Goal: Information Seeking & Learning: Learn about a topic

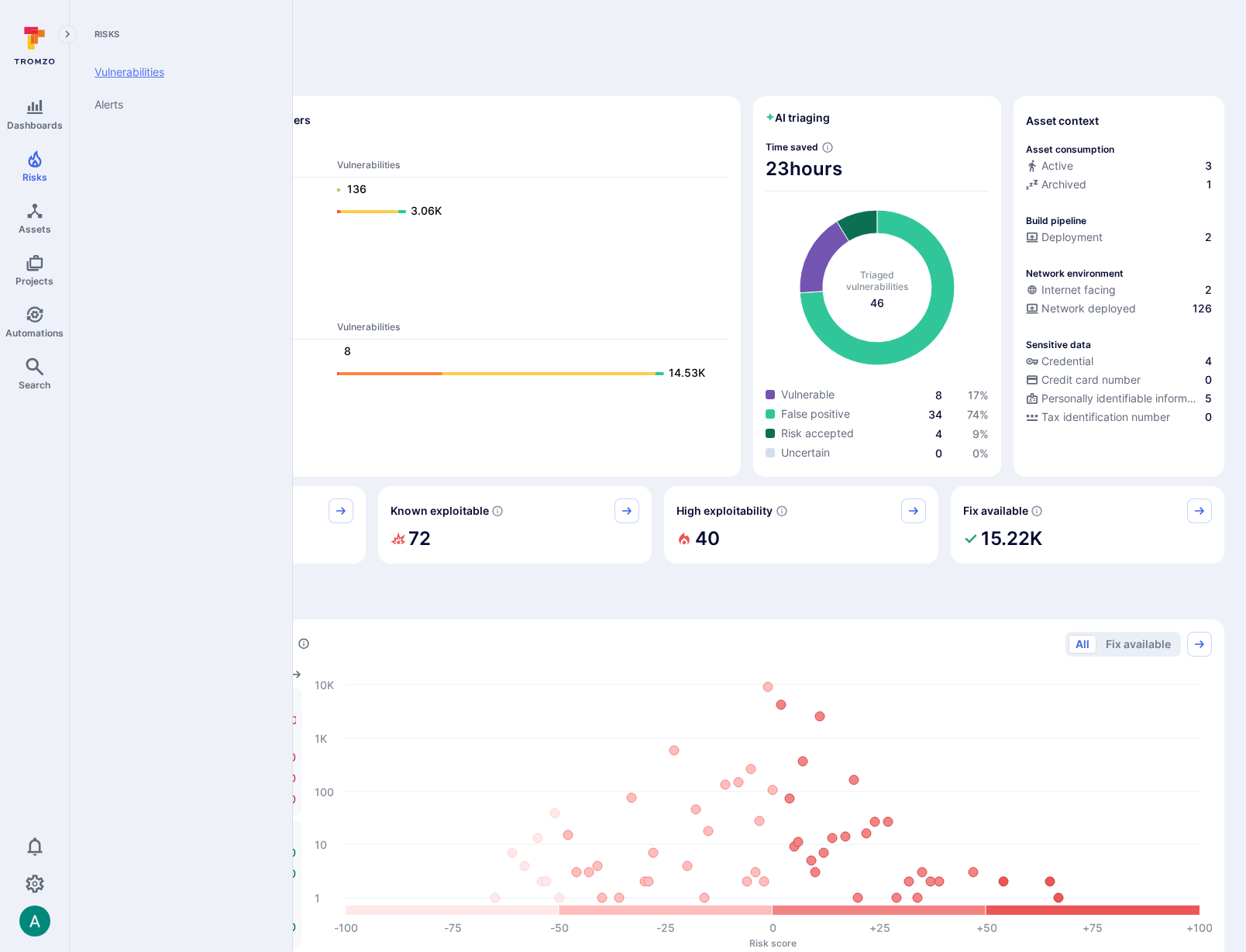
click at [133, 74] on link "Vulnerabilities" at bounding box center [178, 72] width 191 height 32
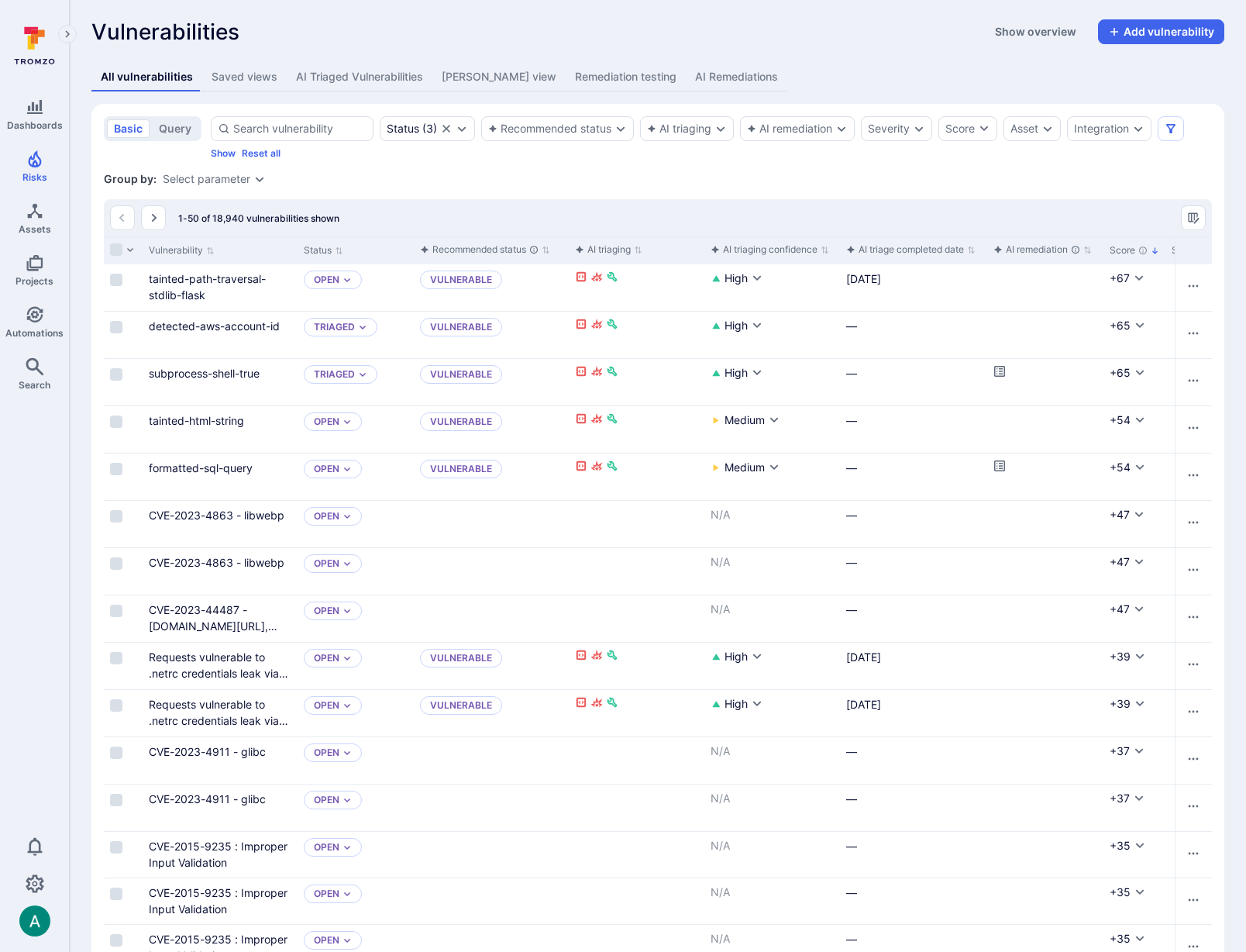
scroll to position [3, 0]
click at [114, 271] on label "Cell for selection" at bounding box center [116, 278] width 18 height 15
click at [114, 273] on input "Select row" at bounding box center [116, 278] width 12 height 12
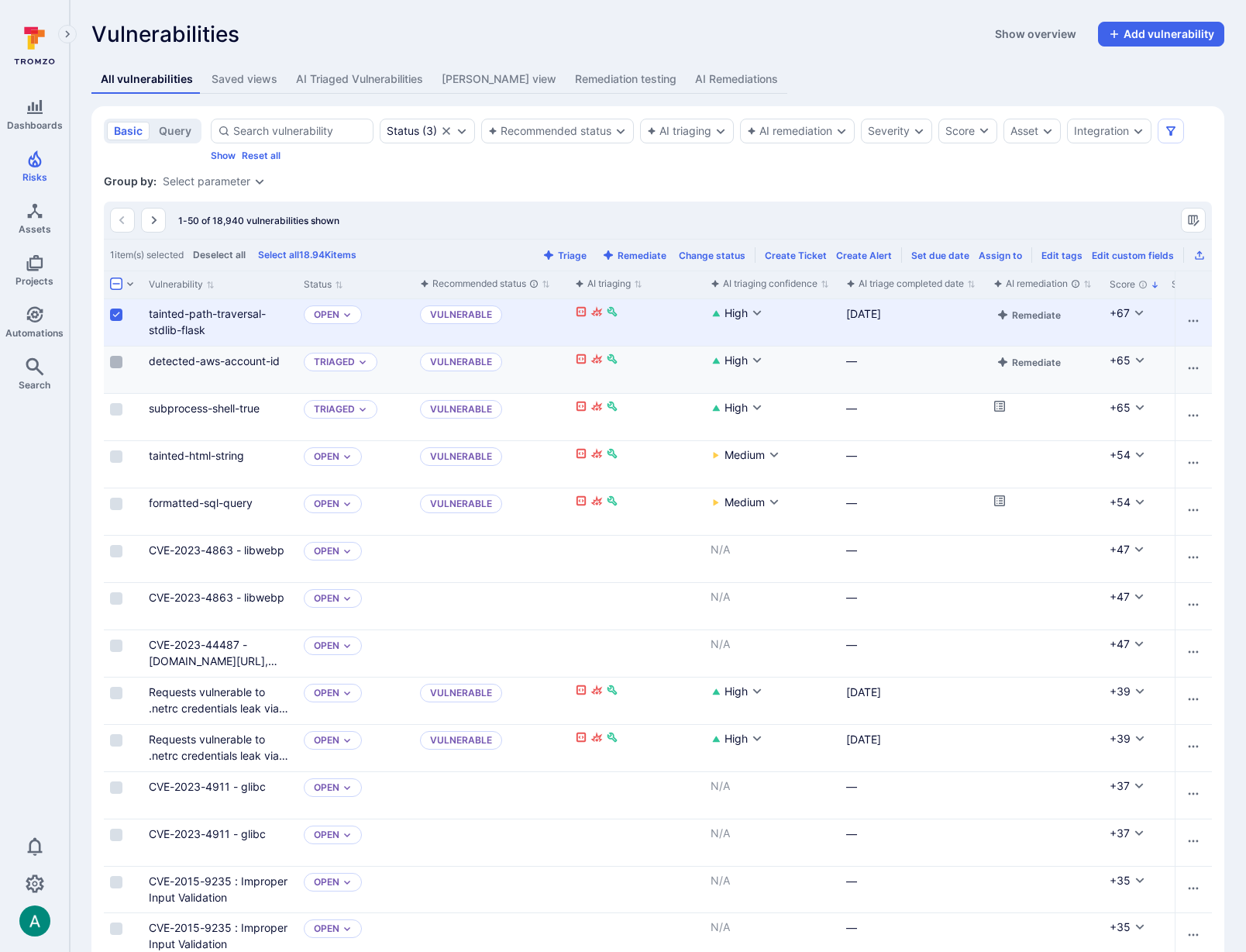
scroll to position [2, 0]
click at [117, 363] on input "Select row" at bounding box center [116, 359] width 12 height 12
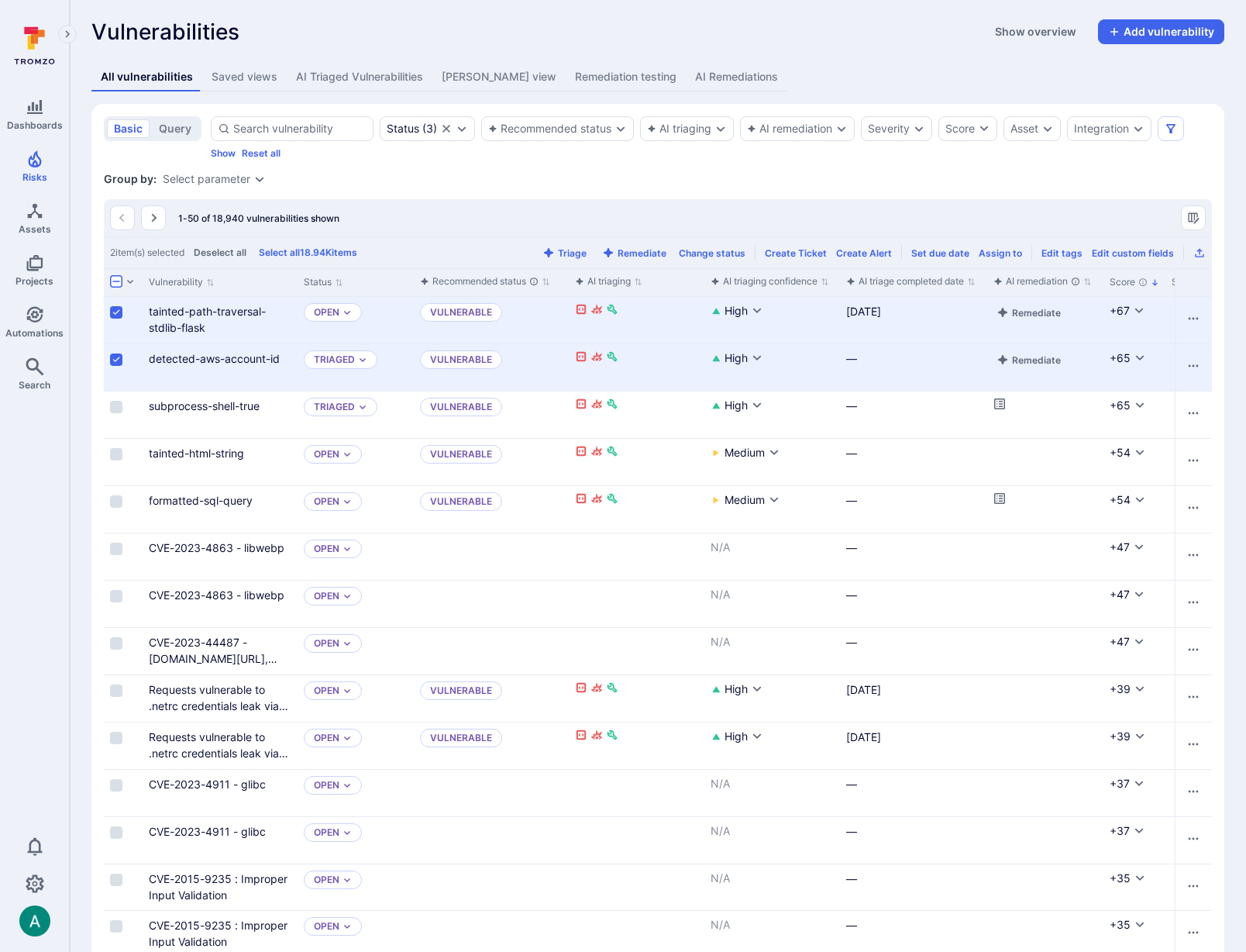
scroll to position [0, 0]
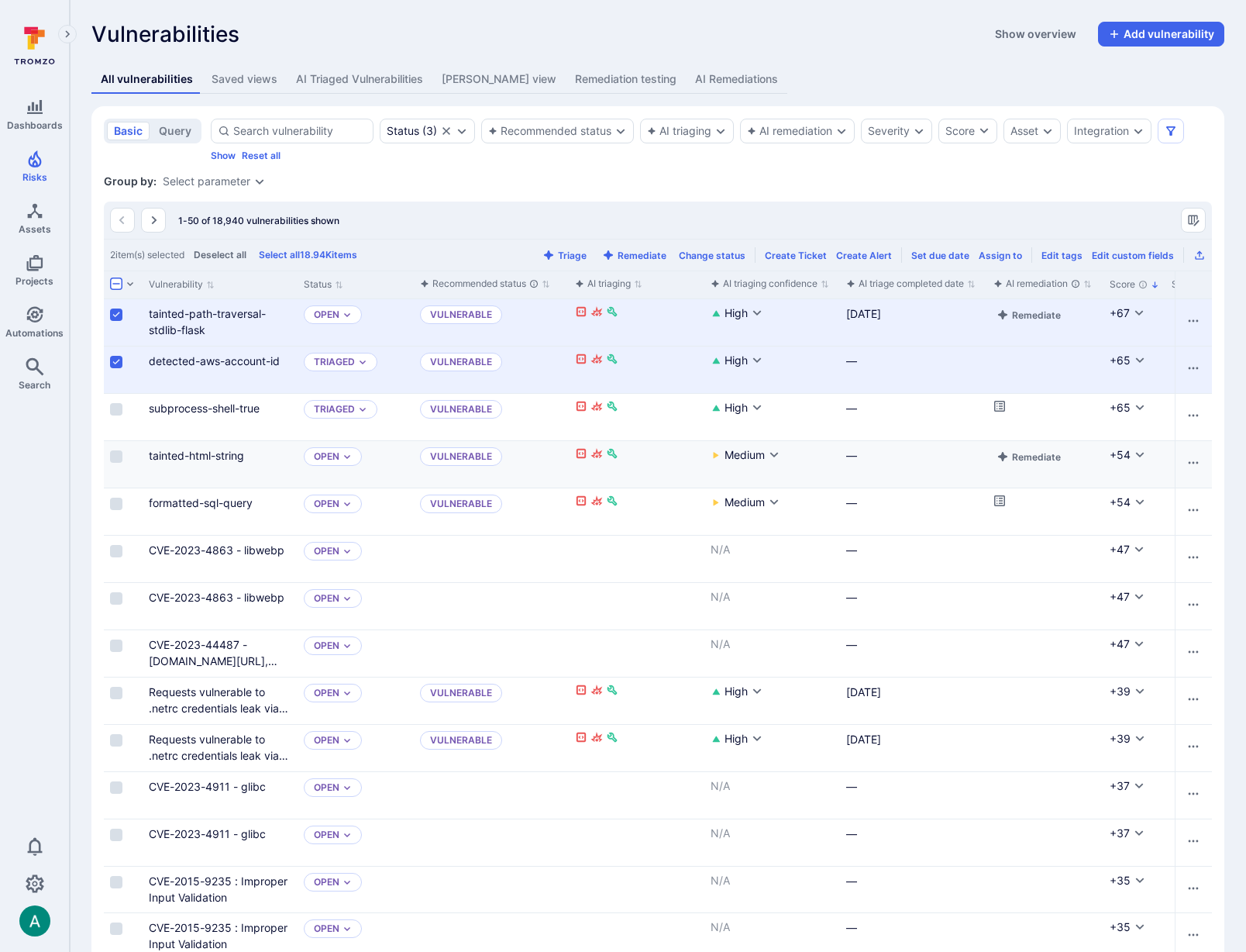
drag, startPoint x: 119, startPoint y: 406, endPoint x: 119, endPoint y: 445, distance: 39.0
click at [119, 406] on input "Select row" at bounding box center [116, 408] width 12 height 12
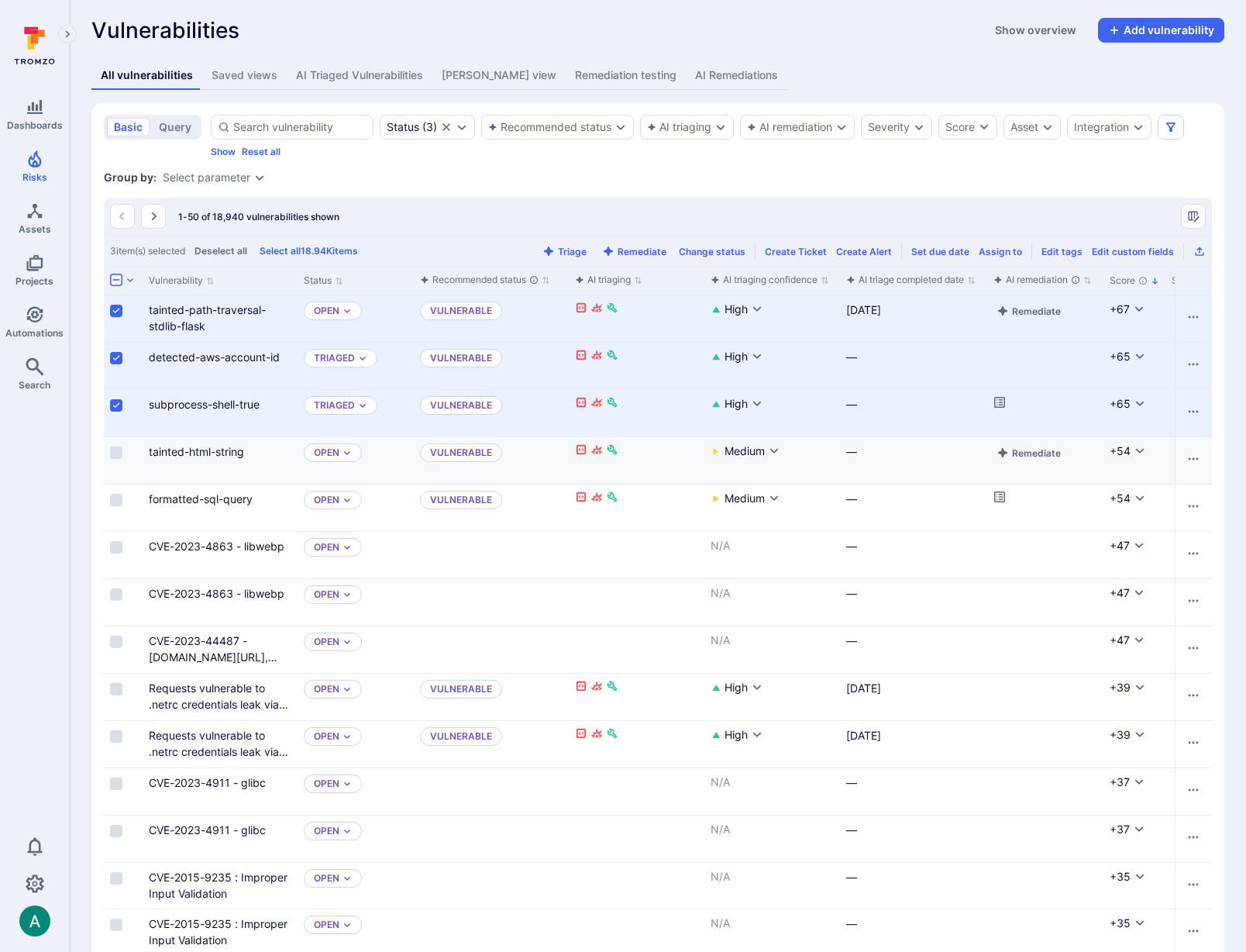
drag, startPoint x: 119, startPoint y: 448, endPoint x: 110, endPoint y: 480, distance: 33.2
click at [119, 448] on input "Select row" at bounding box center [116, 452] width 12 height 12
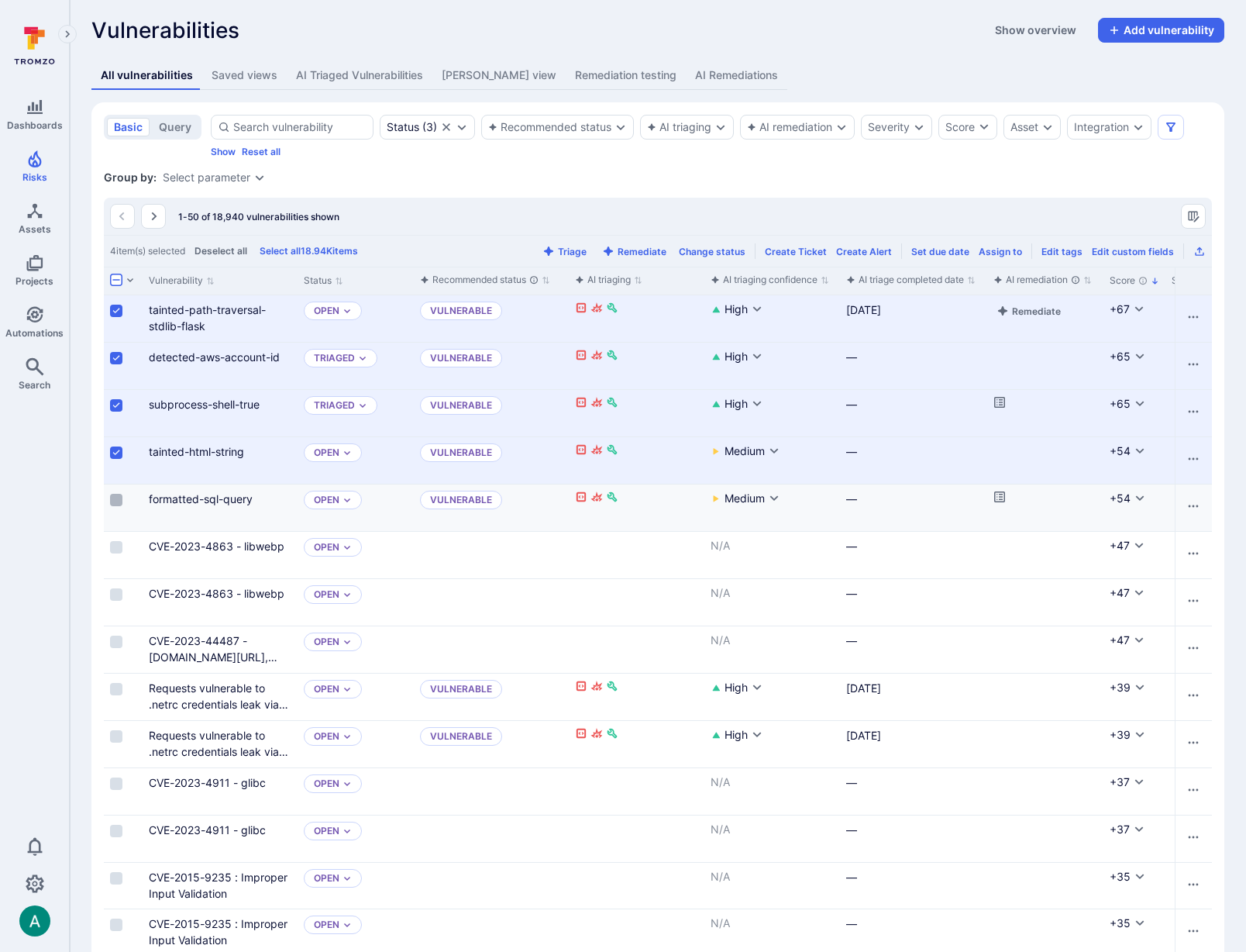
scroll to position [2, 0]
click at [116, 503] on input "Select row" at bounding box center [116, 502] width 12 height 12
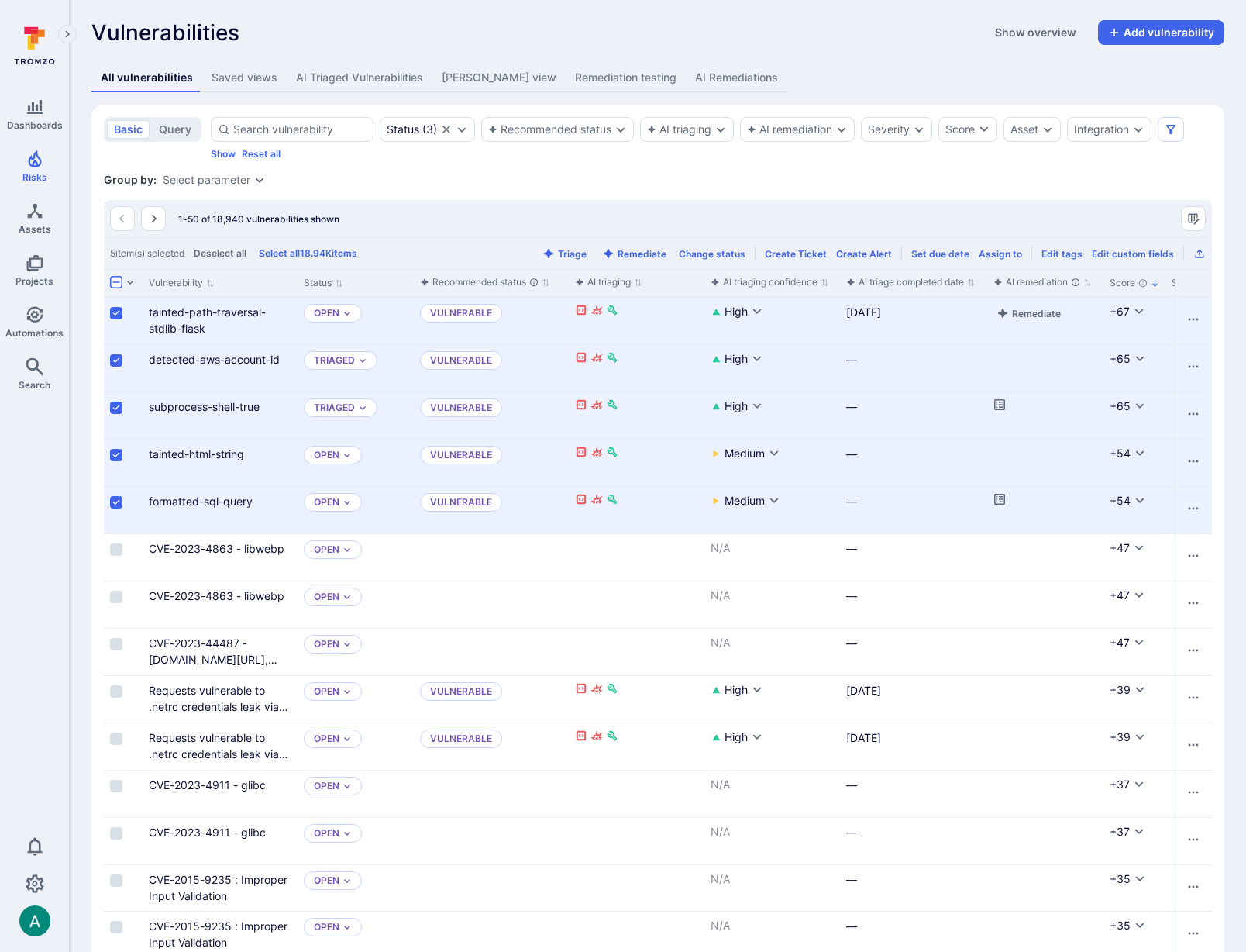
scroll to position [0, 0]
click at [115, 692] on input "Select row" at bounding box center [116, 692] width 12 height 12
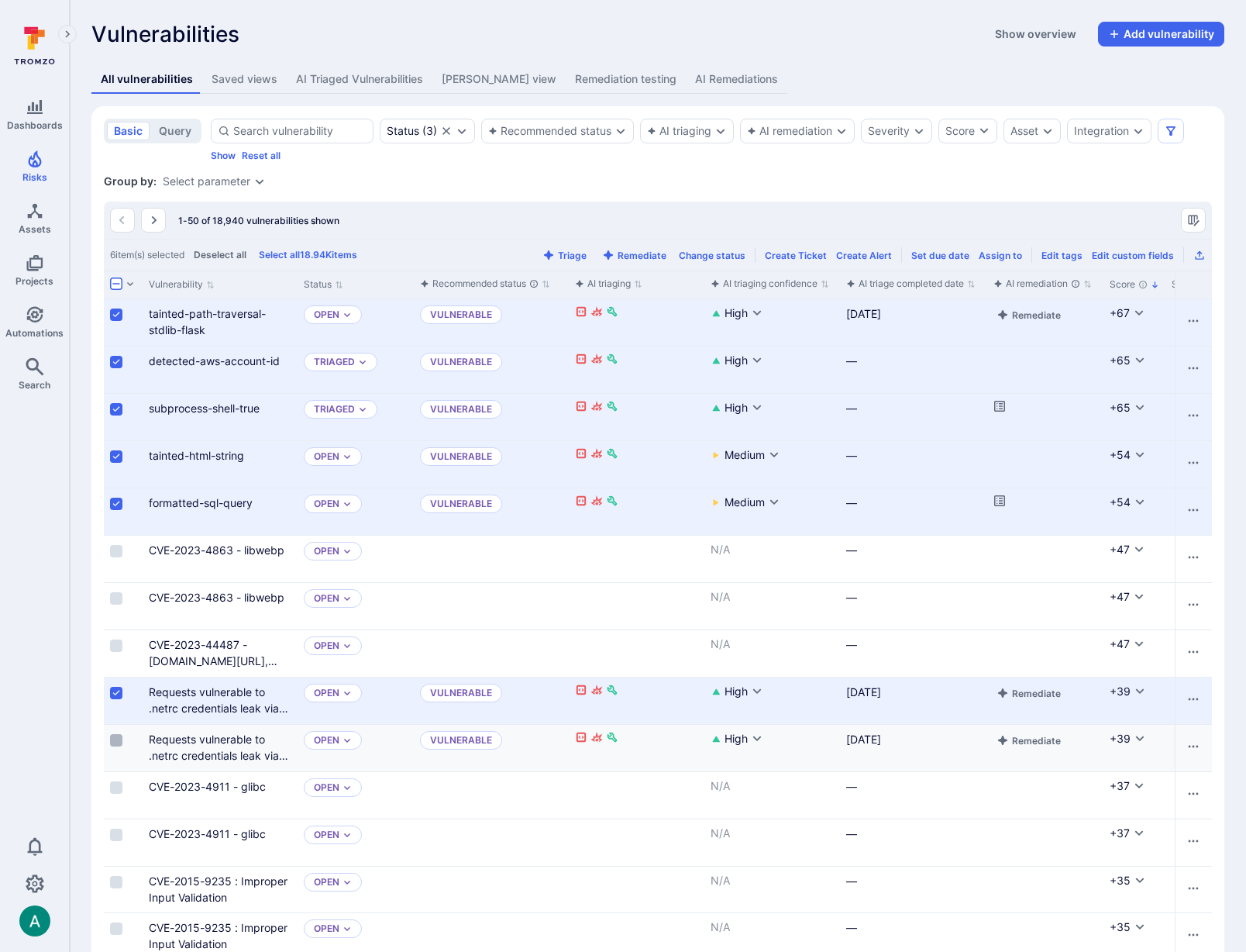
click at [120, 740] on input "Select row" at bounding box center [116, 740] width 12 height 12
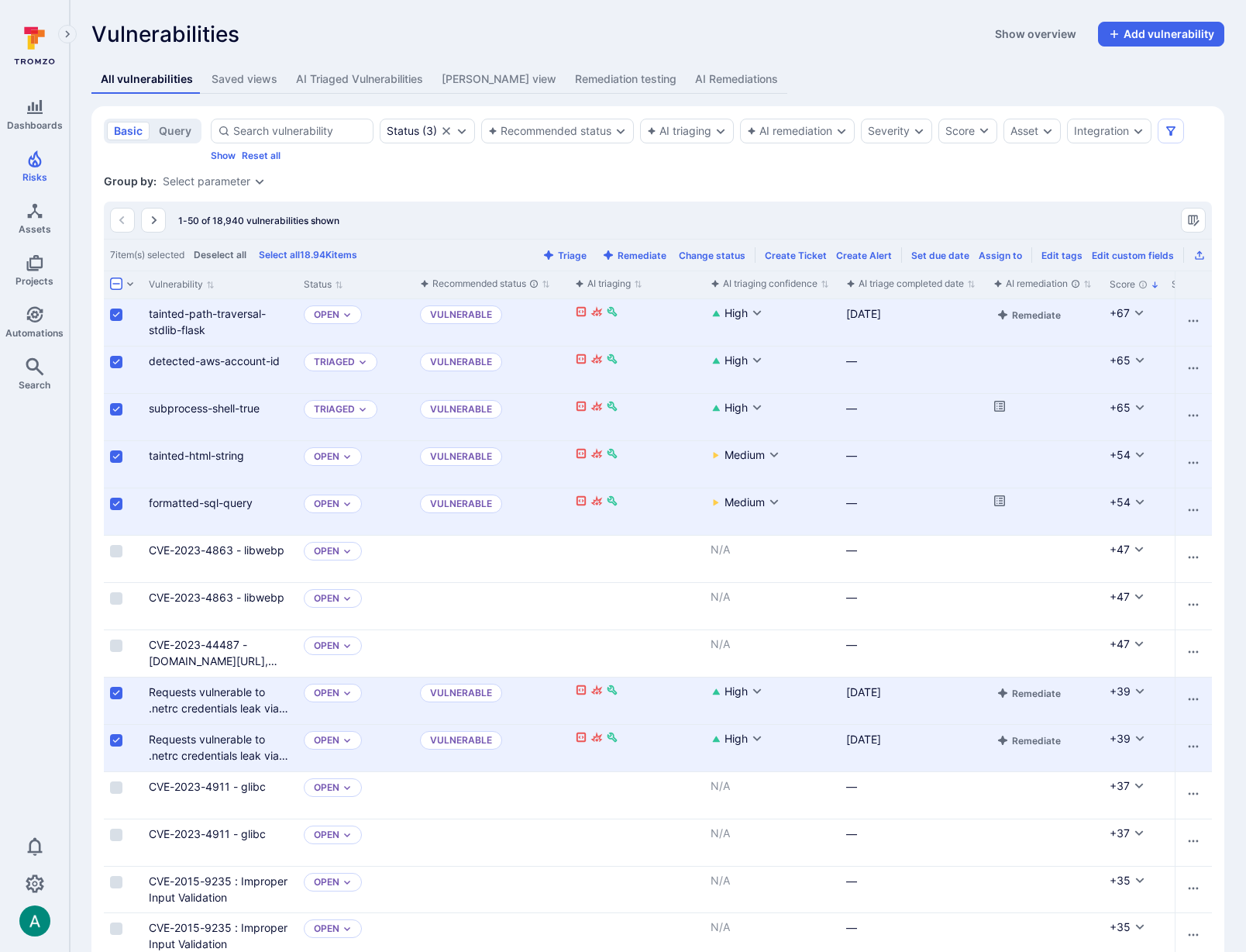
click at [224, 76] on div "Saved views" at bounding box center [244, 79] width 66 height 15
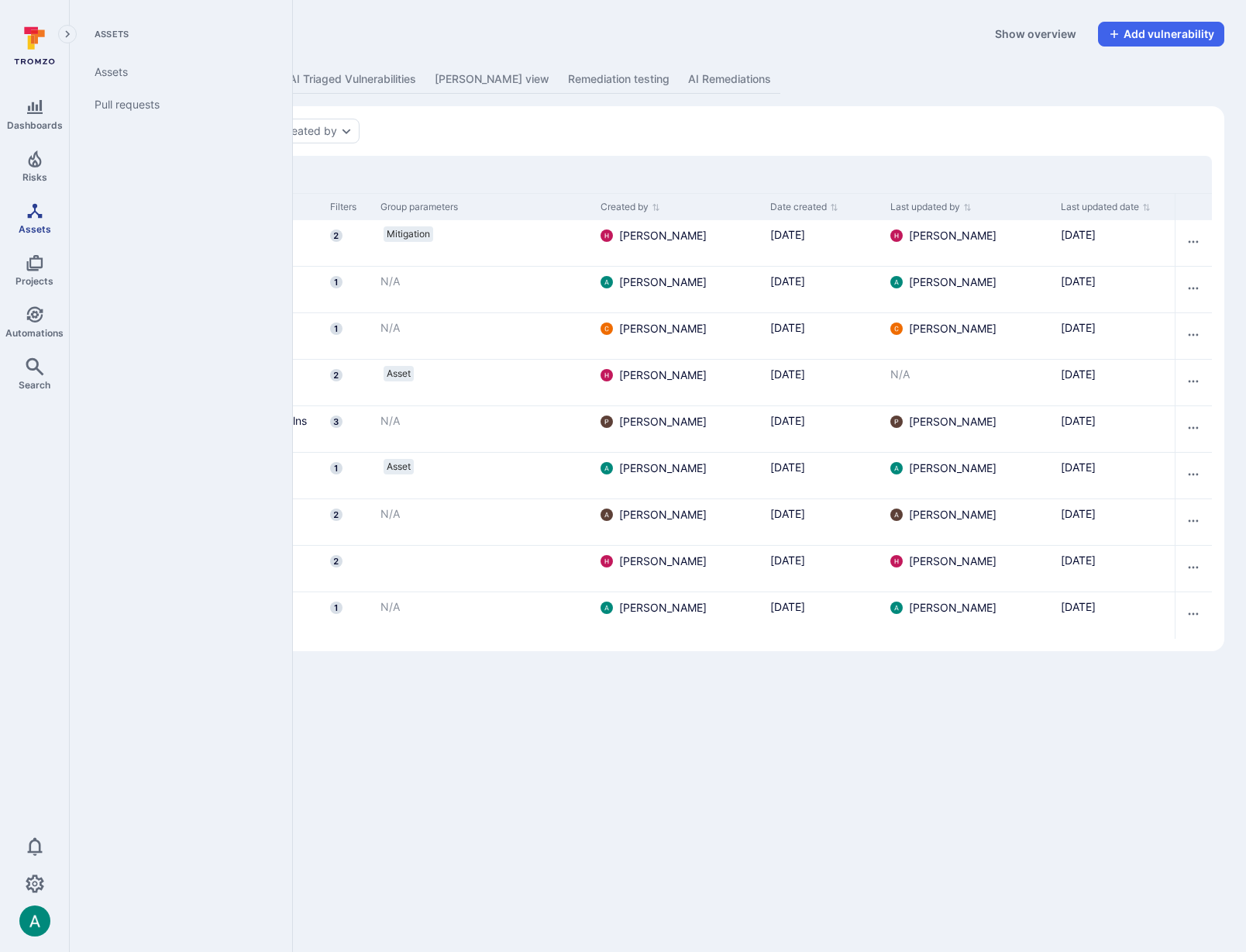
click at [40, 224] on span "Assets" at bounding box center [35, 229] width 32 height 11
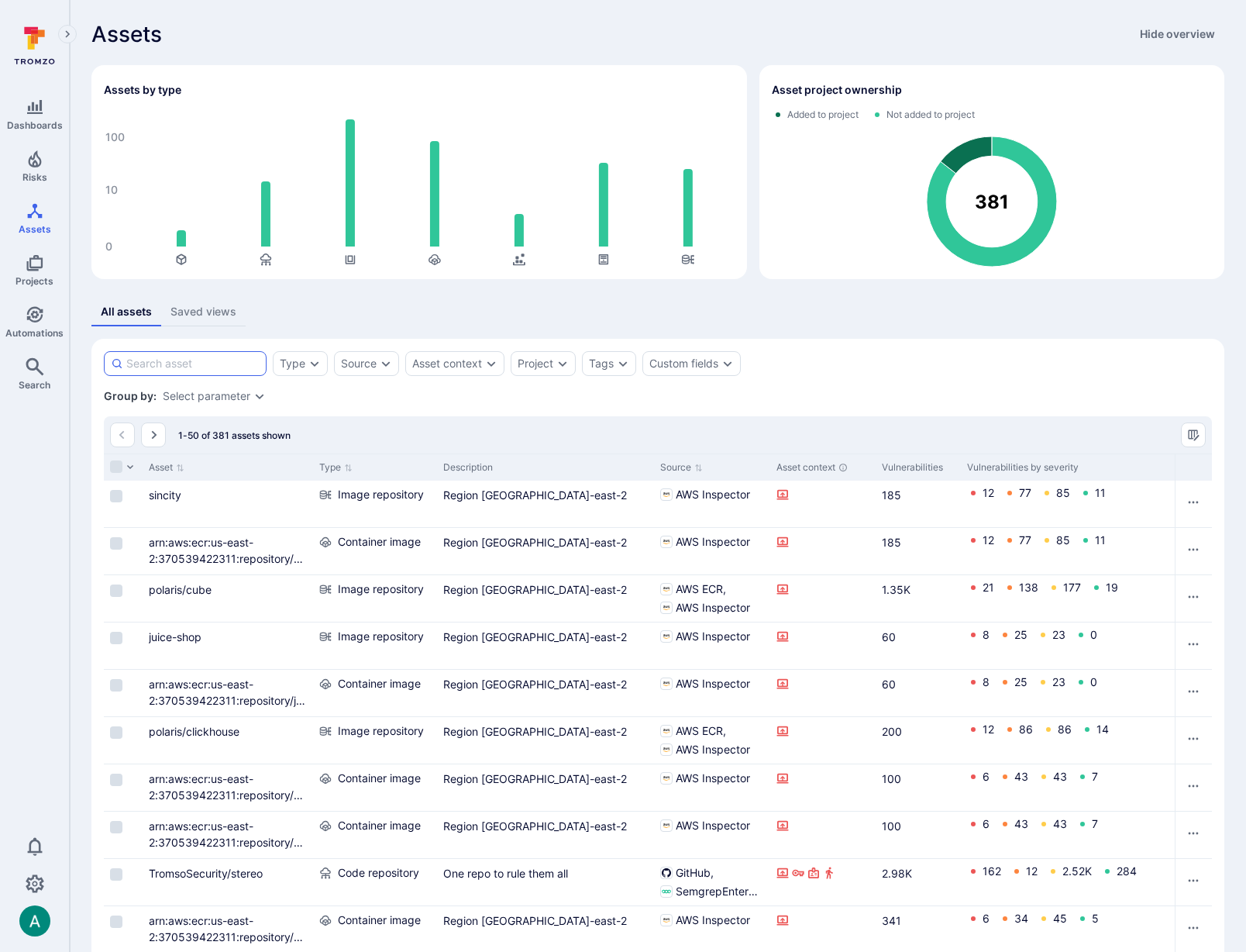
click at [158, 366] on input at bounding box center [193, 363] width 133 height 15
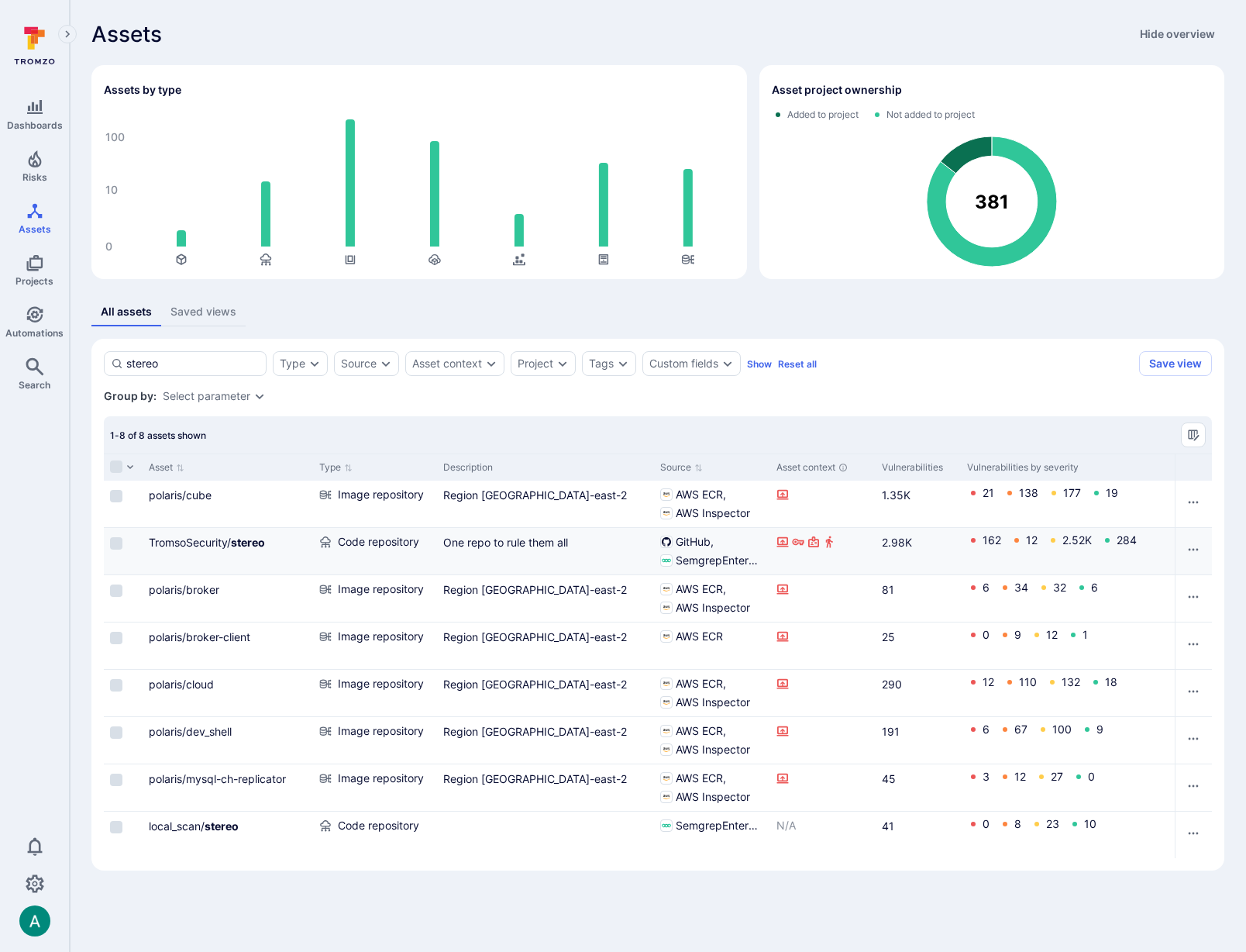
type input "stereo"
click at [240, 549] on div "TromsoSecurity/ stereo" at bounding box center [227, 542] width 158 height 16
click at [245, 543] on b "stereo" at bounding box center [248, 542] width 34 height 13
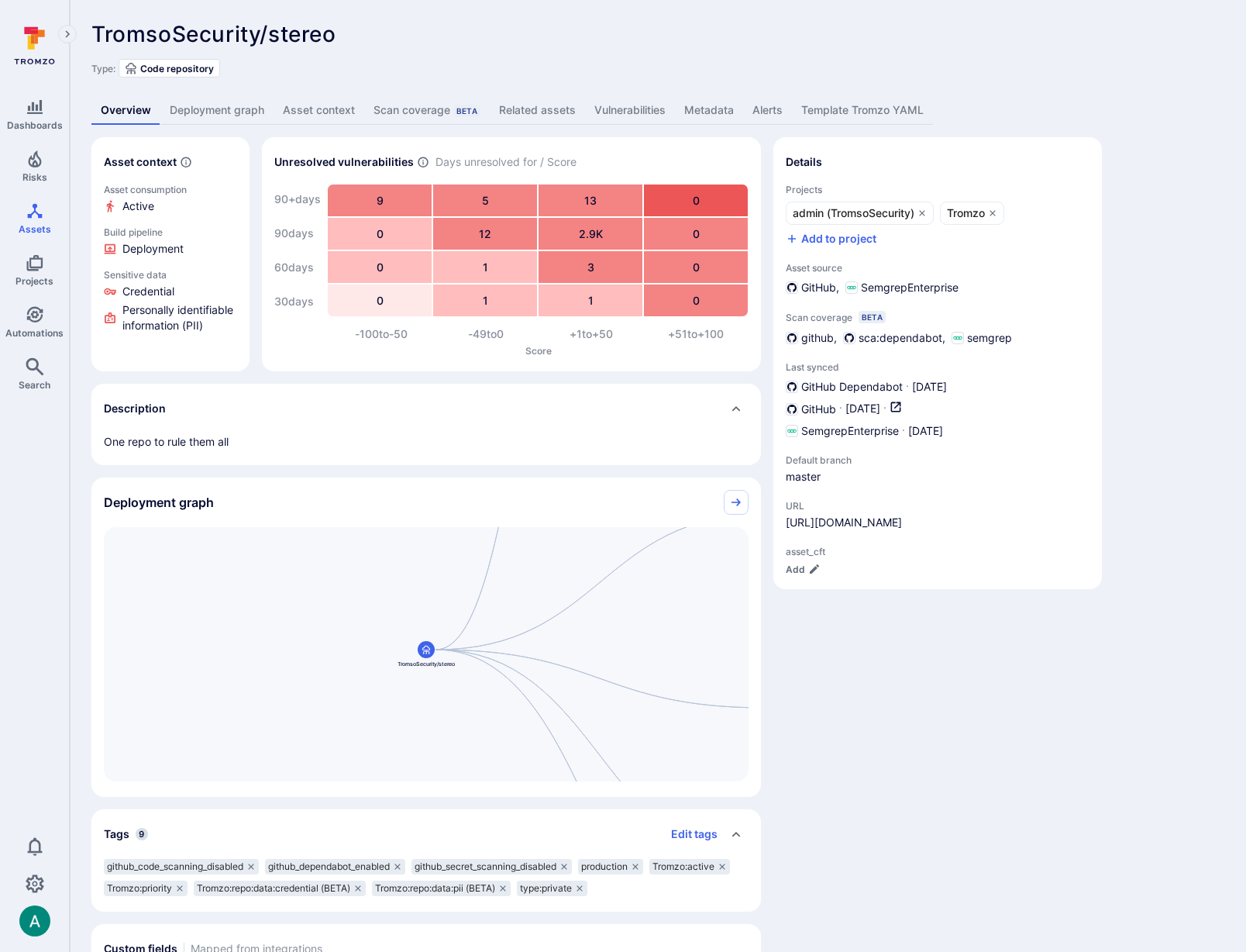
click at [633, 101] on link "Vulnerabilities" at bounding box center [630, 111] width 90 height 29
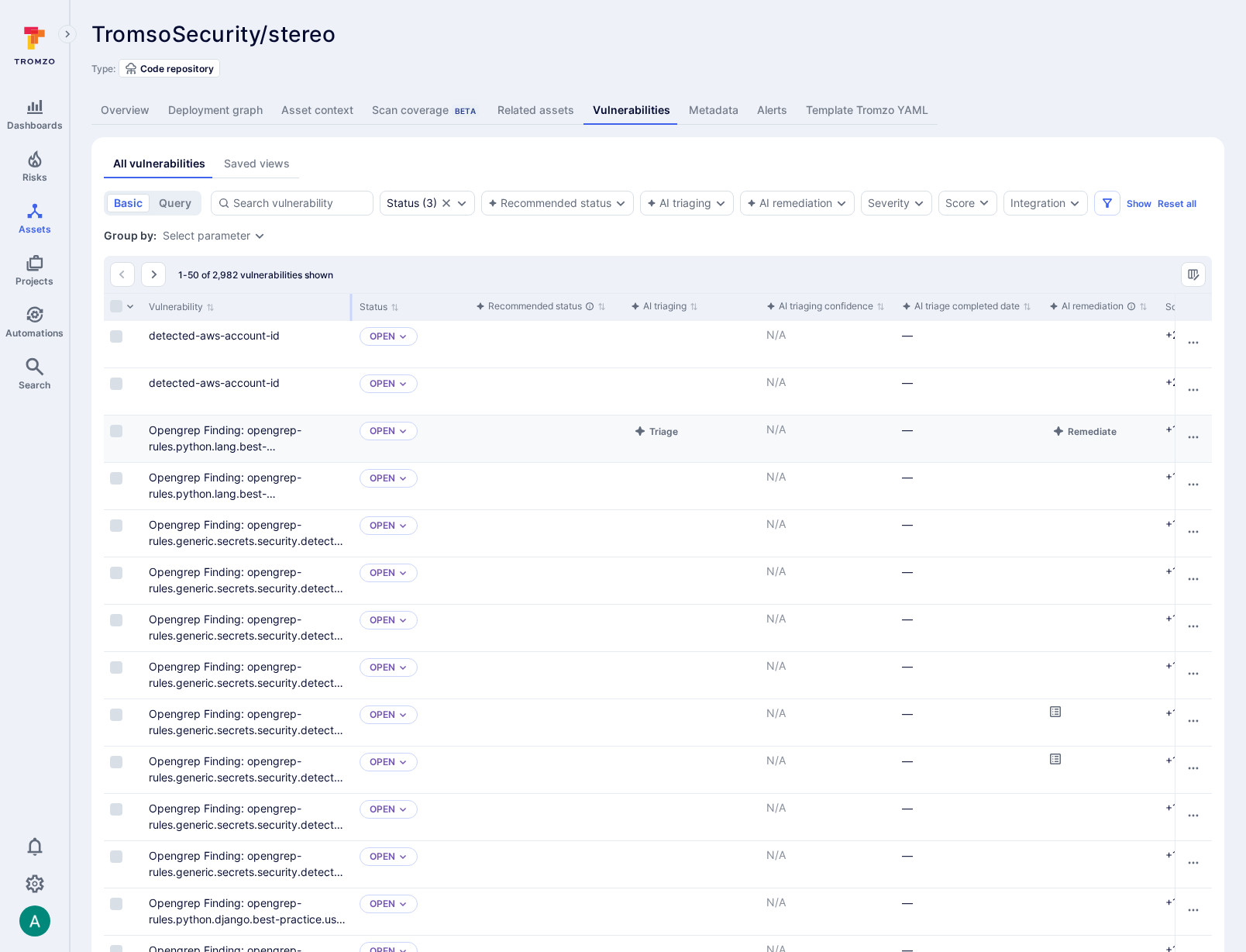
drag, startPoint x: 295, startPoint y: 305, endPoint x: 447, endPoint y: 449, distance: 209.4
click at [353, 307] on div at bounding box center [351, 307] width 2 height 27
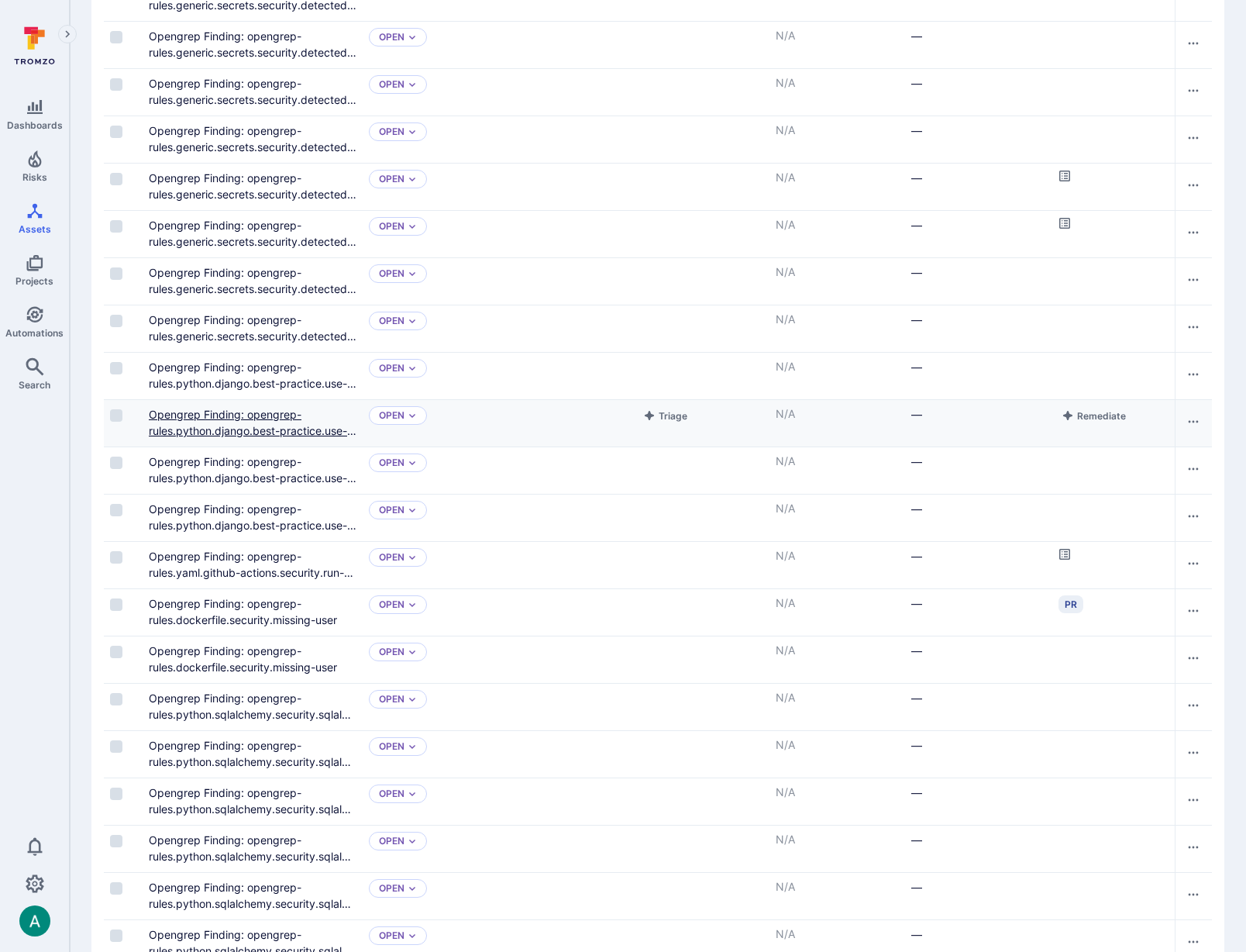
scroll to position [541, 0]
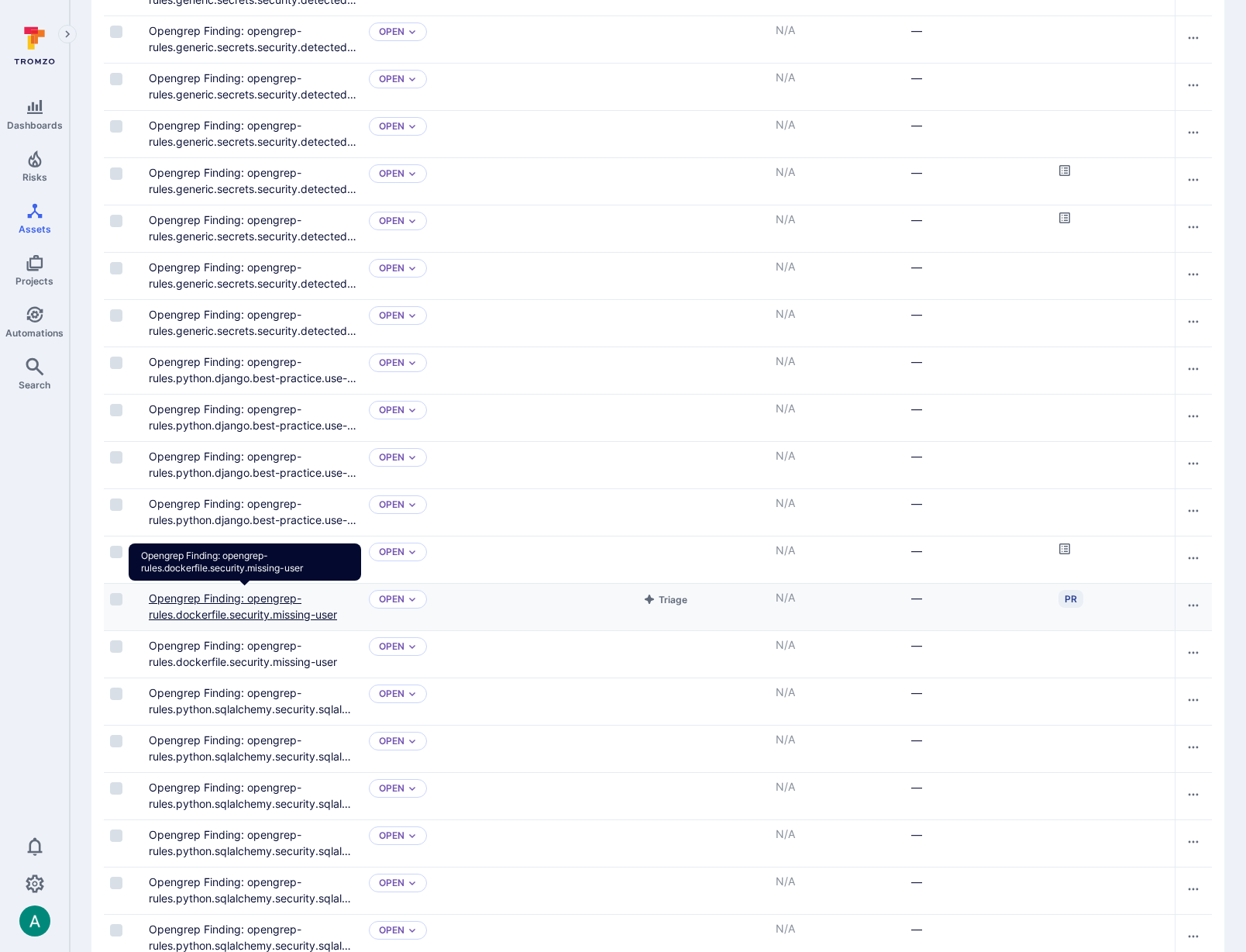
click at [162, 609] on link "Opengrep Finding: opengrep-rules.dockerfile.security.missing-user" at bounding box center [243, 606] width 188 height 30
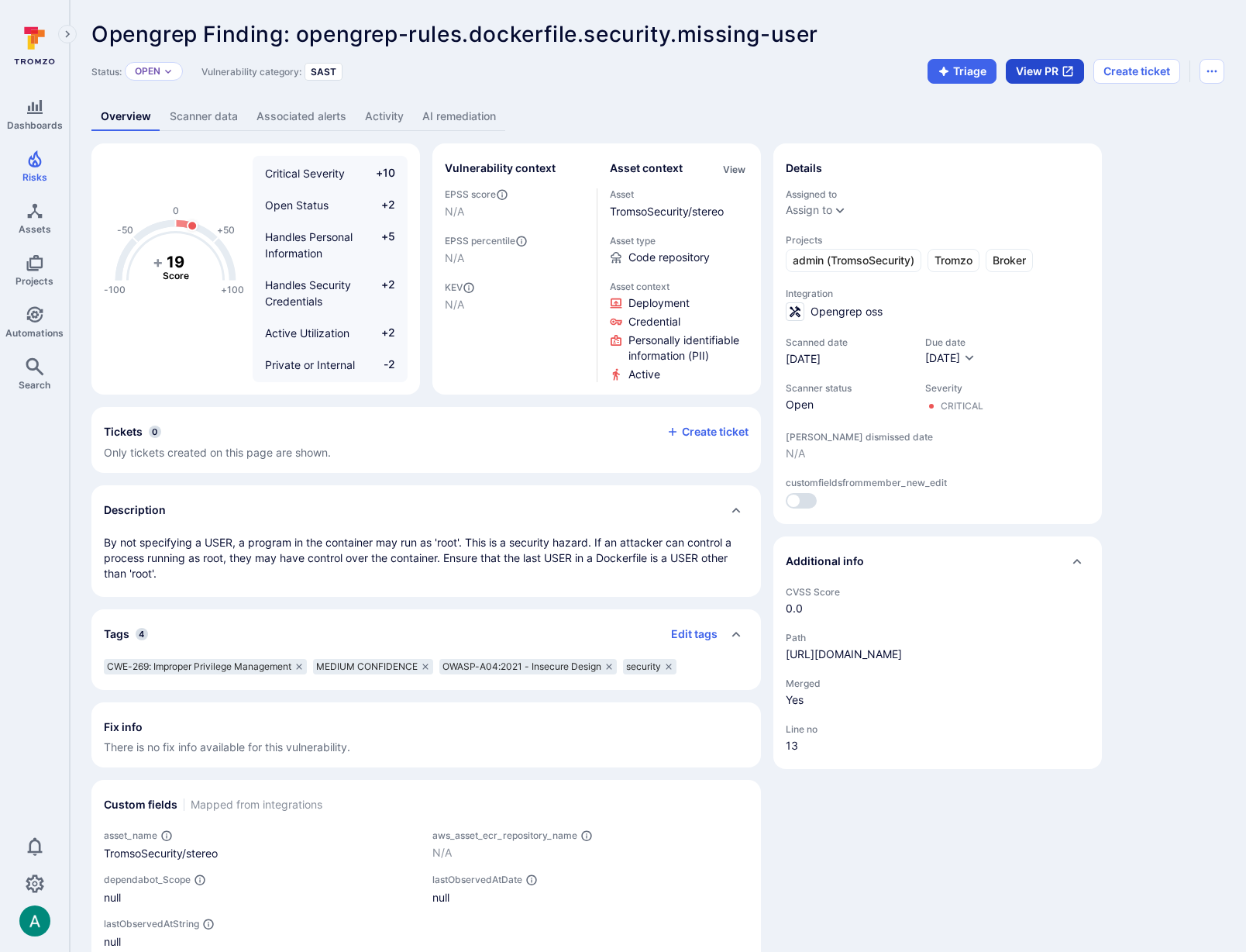
click at [1052, 79] on button "View PR" at bounding box center [1044, 71] width 78 height 25
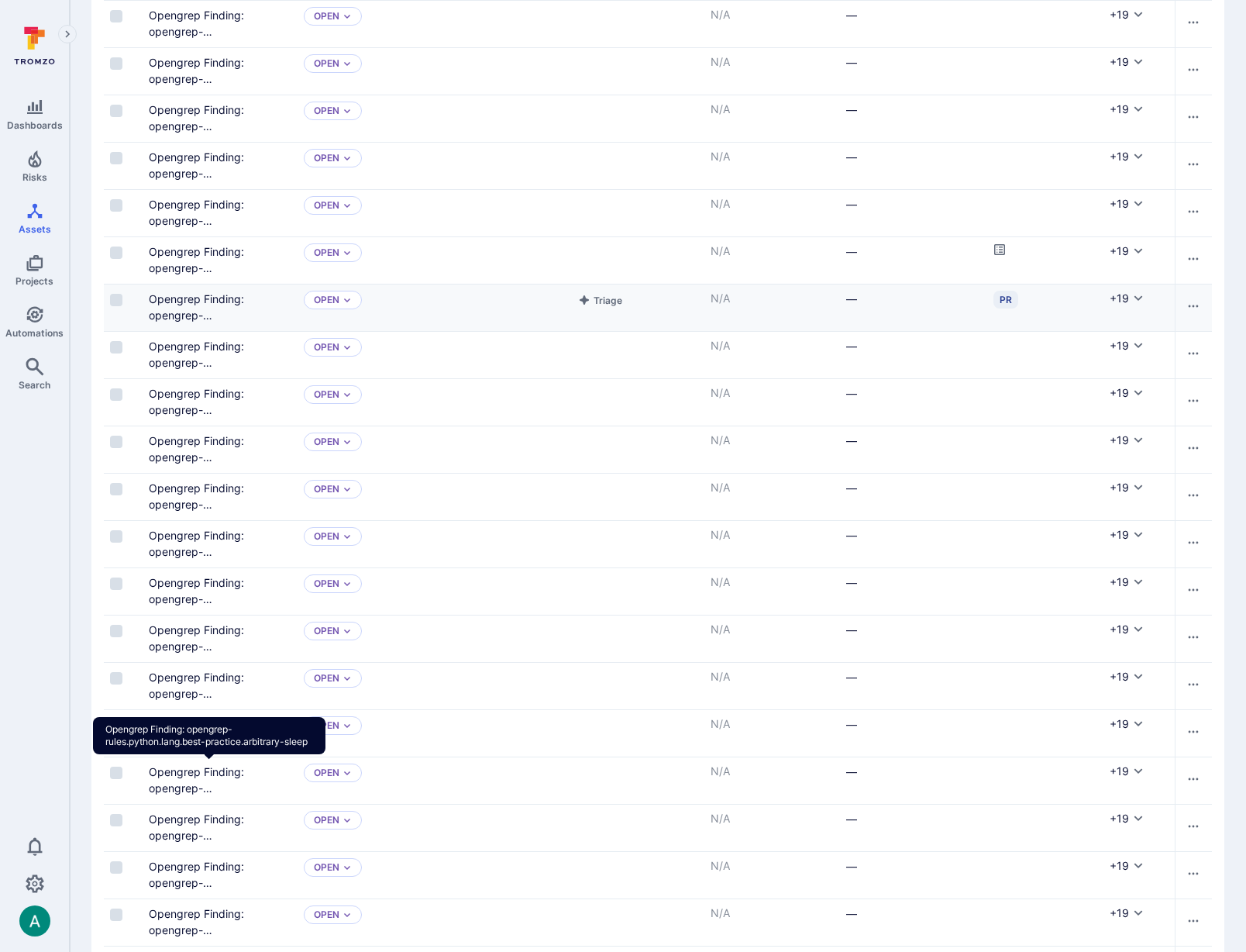
scroll to position [824, 0]
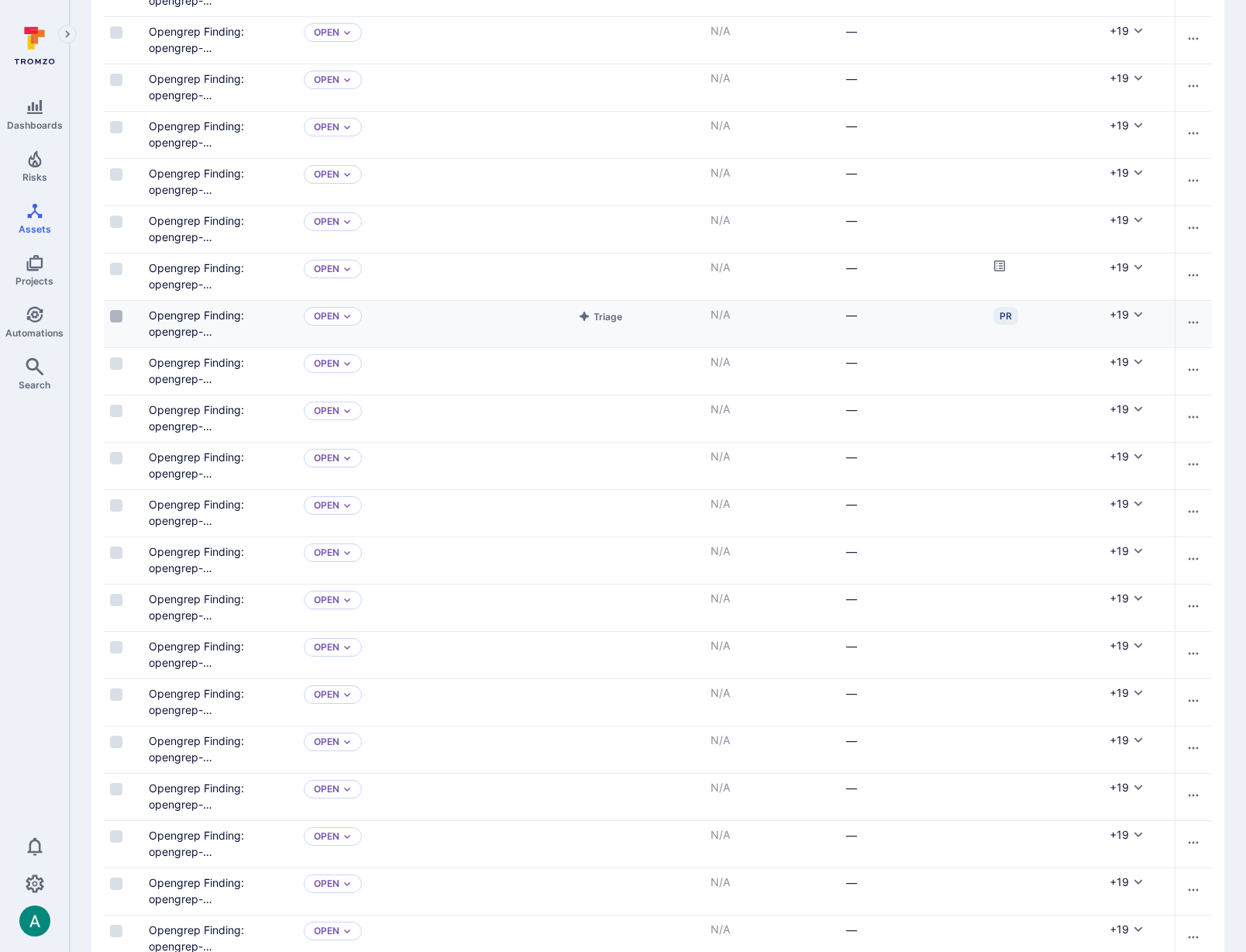
click at [119, 314] on input "Select row" at bounding box center [116, 316] width 12 height 12
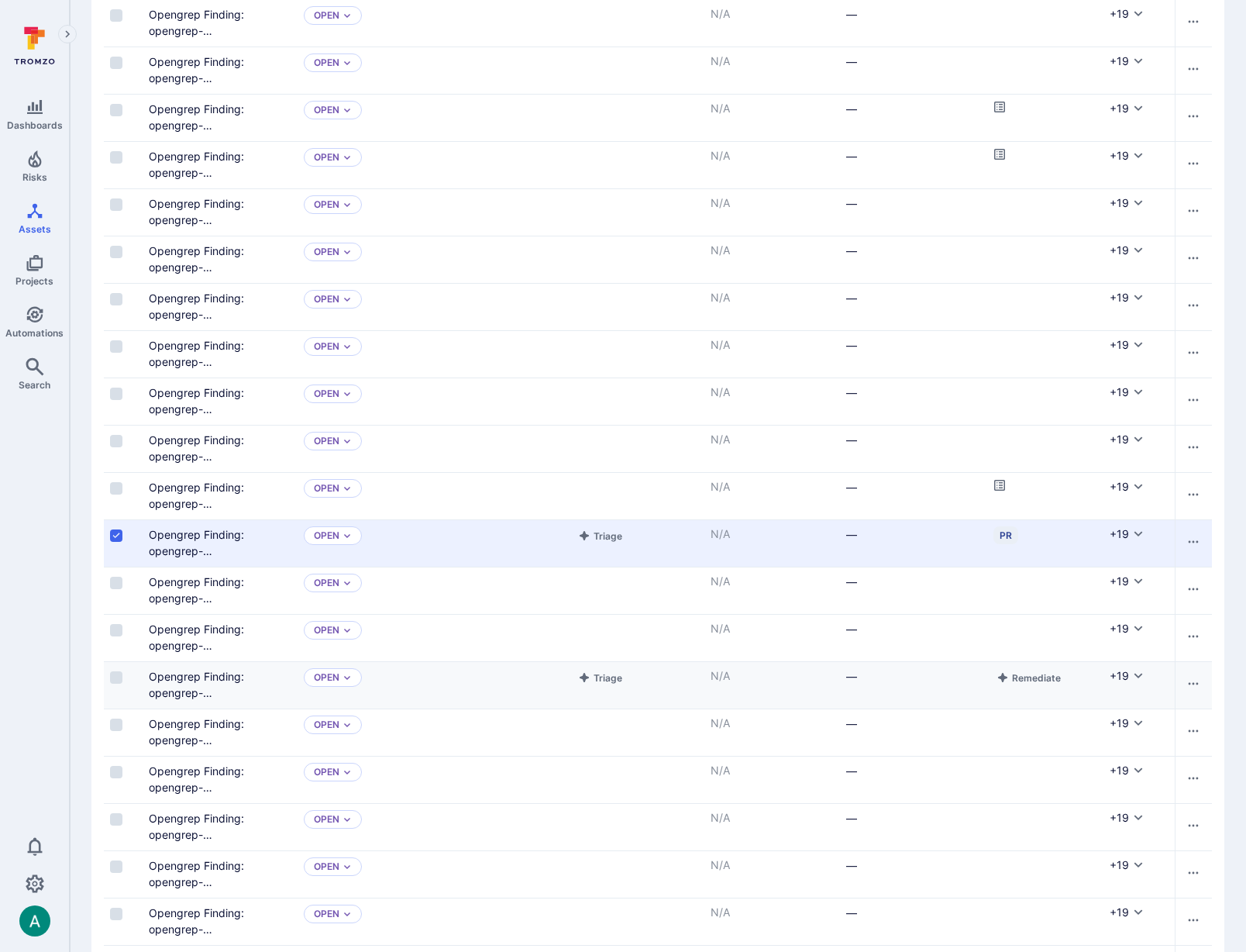
scroll to position [713, 0]
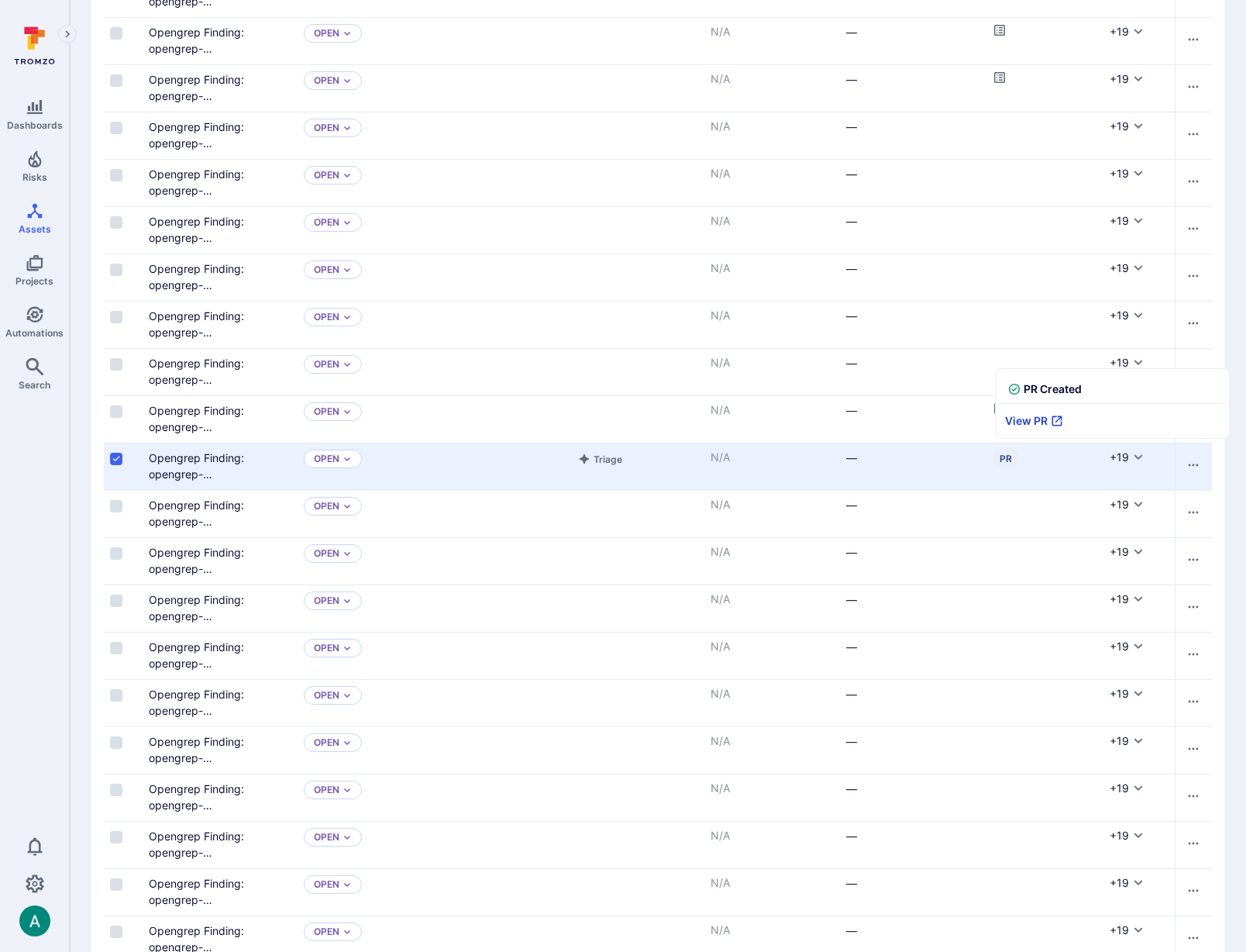
click at [1019, 425] on link "View PR" at bounding box center [1034, 421] width 76 height 34
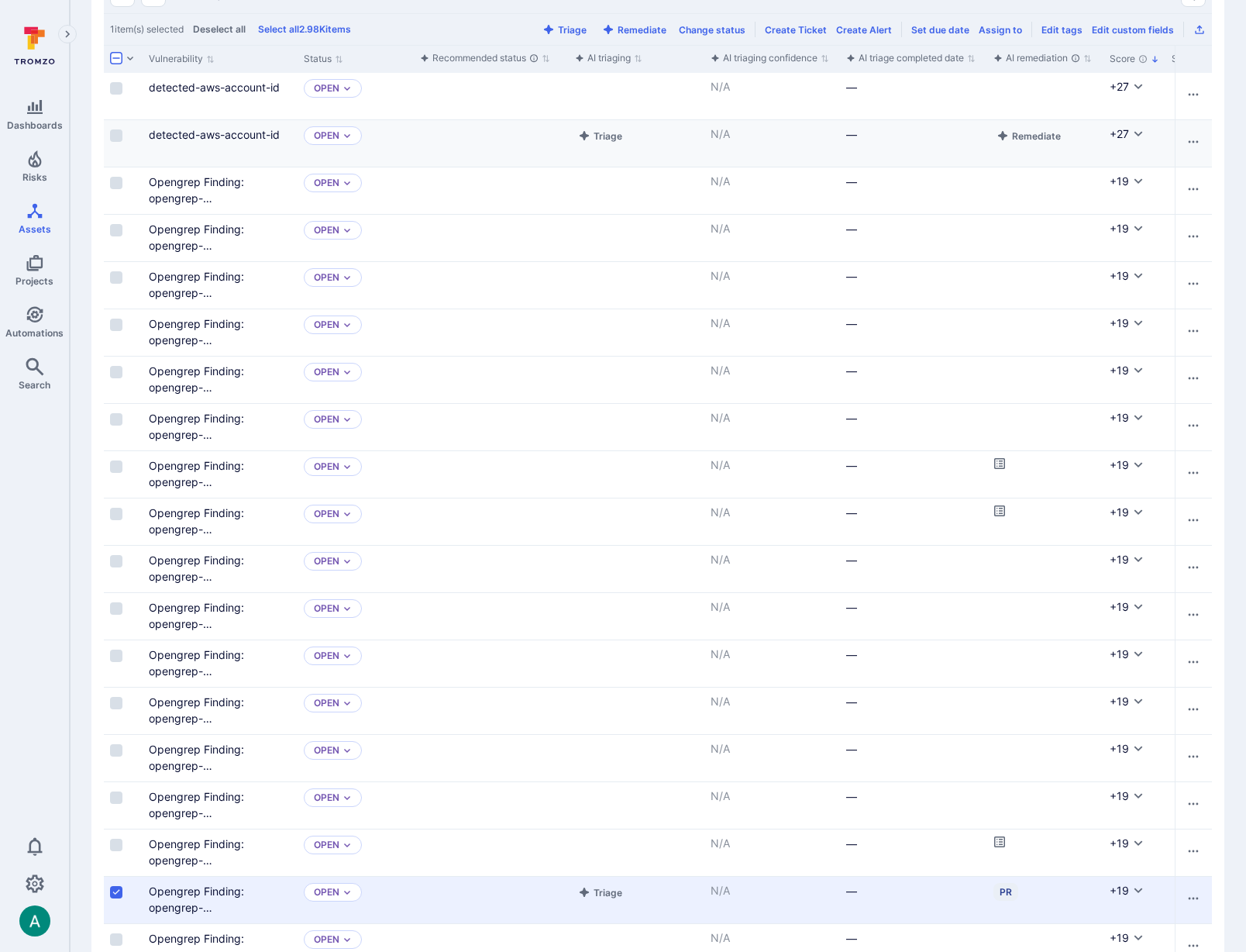
scroll to position [0, 0]
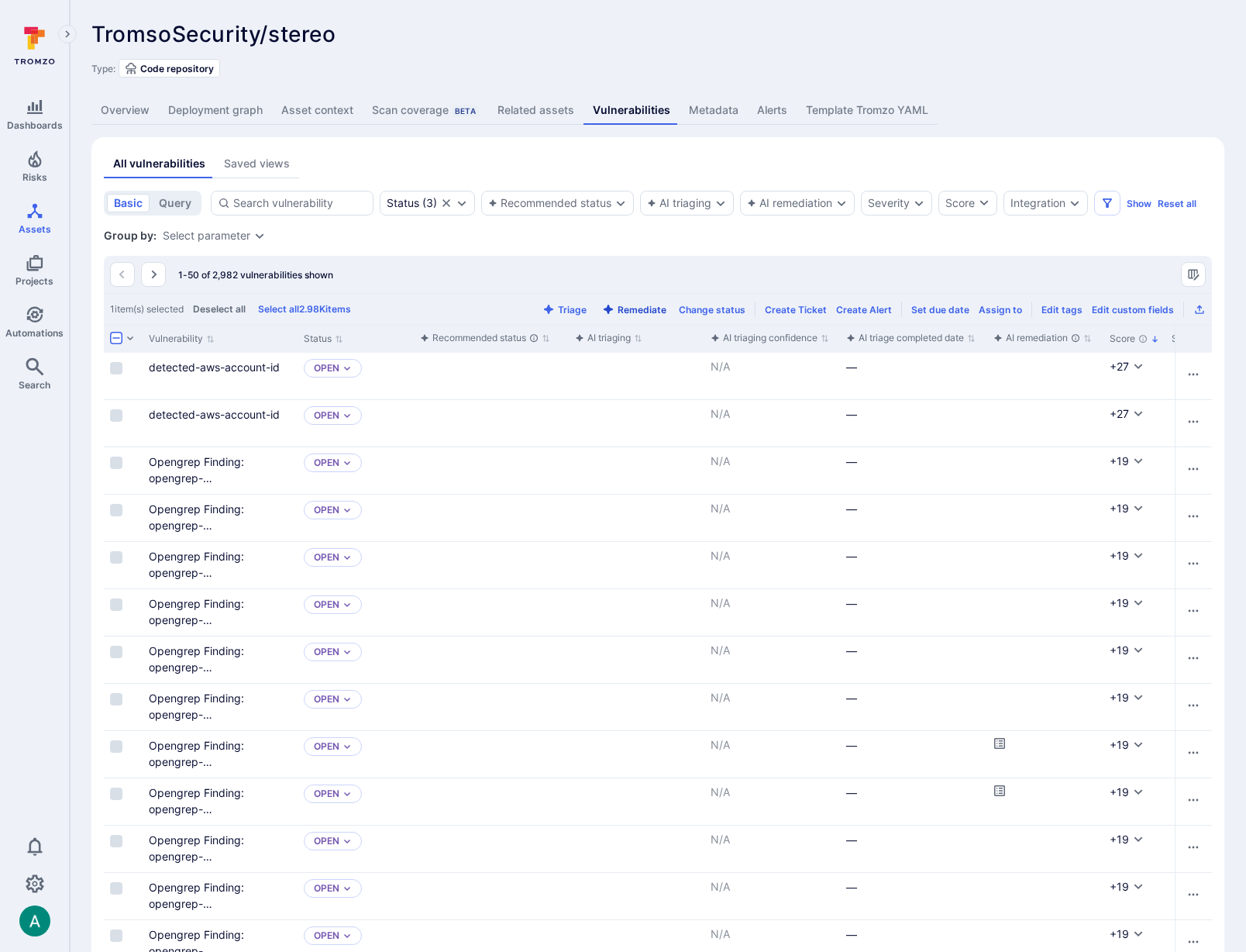
click at [641, 310] on button "Remediate" at bounding box center [634, 310] width 71 height 11
drag, startPoint x: 293, startPoint y: 331, endPoint x: 457, endPoint y: 671, distance: 377.5
click at [297, 331] on div "Vulnerability" at bounding box center [219, 339] width 155 height 28
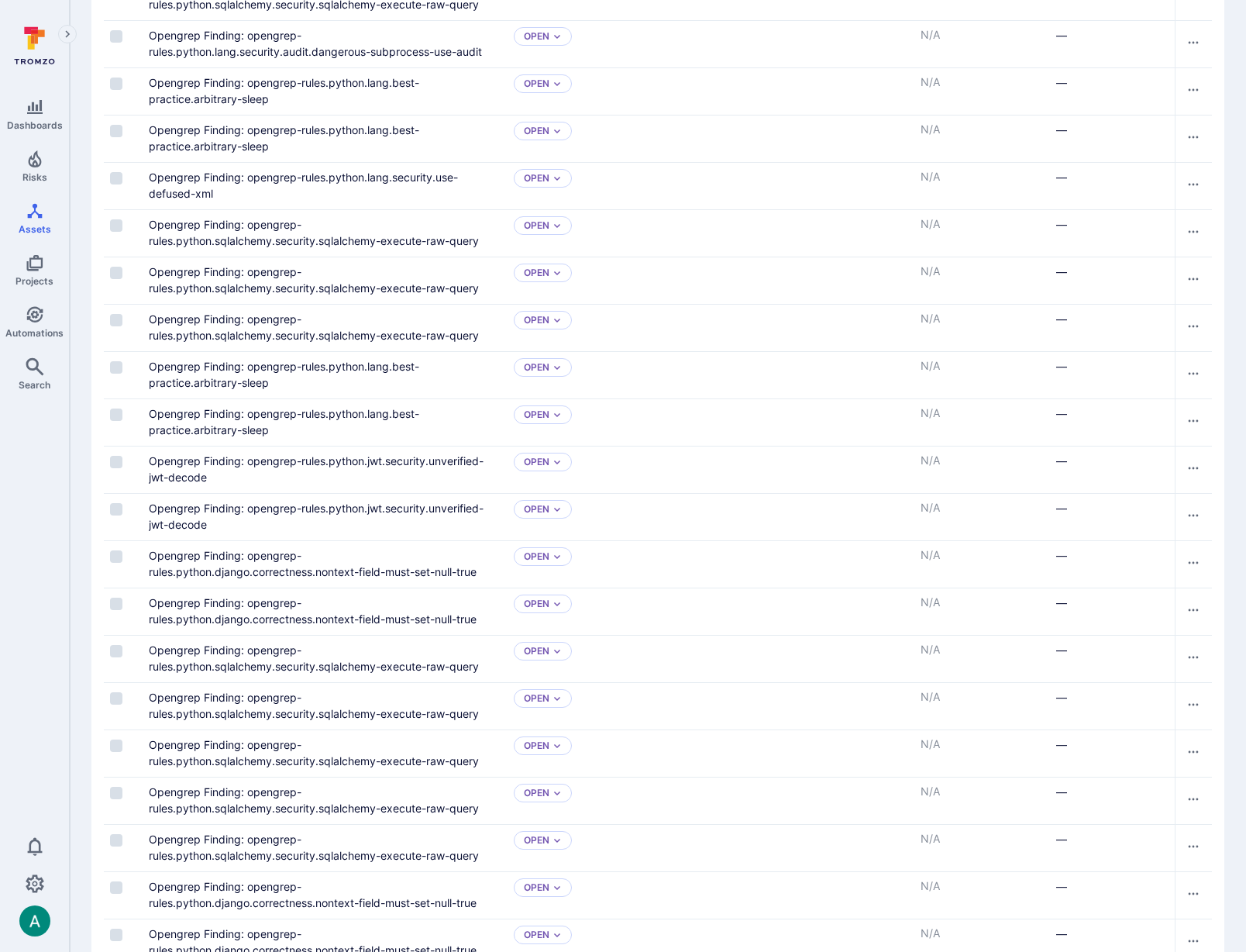
scroll to position [1829, 0]
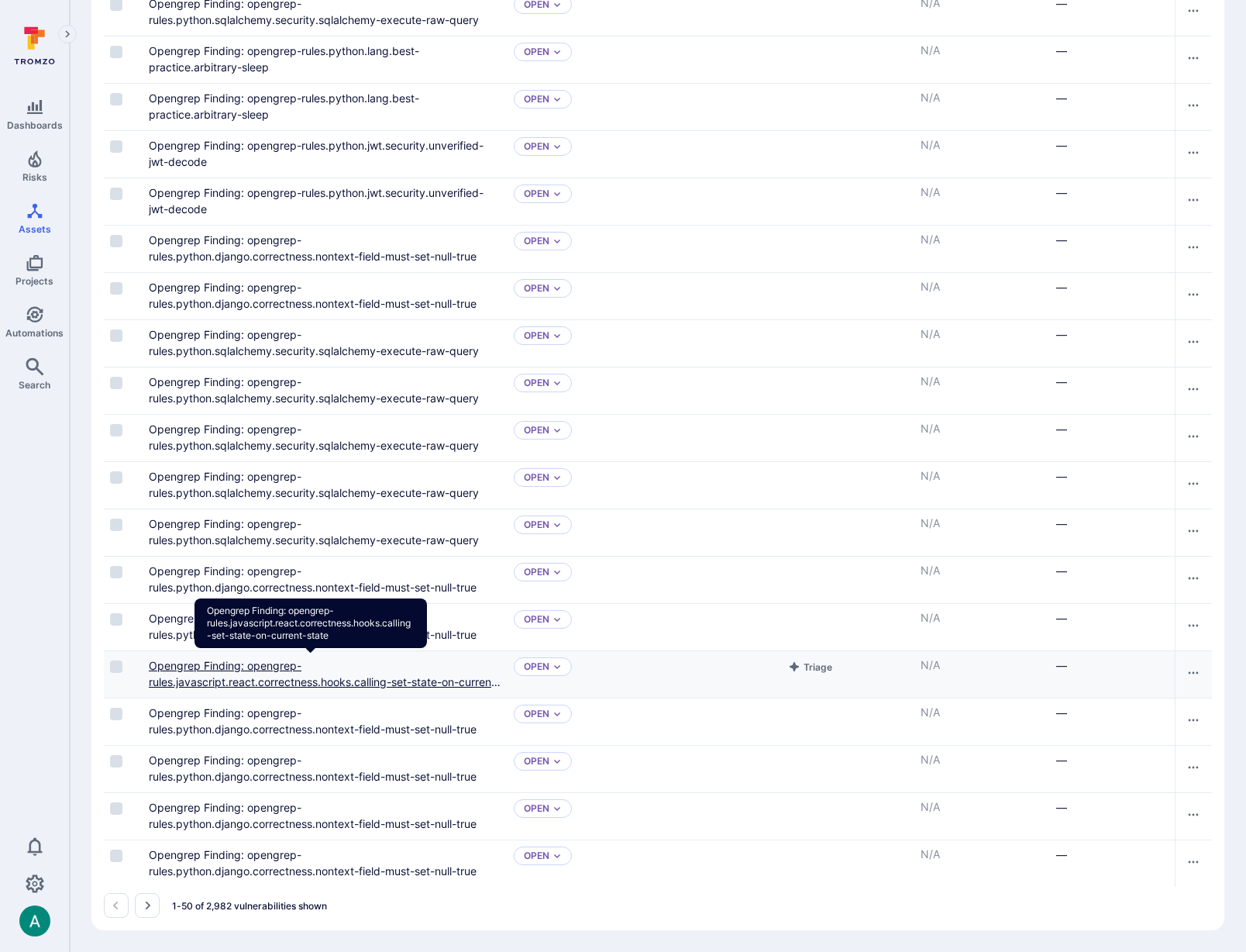
click at [382, 680] on link "Opengrep Finding: opengrep-rules.javascript.react.correctness.hooks.calling-set…" at bounding box center [325, 682] width 352 height 46
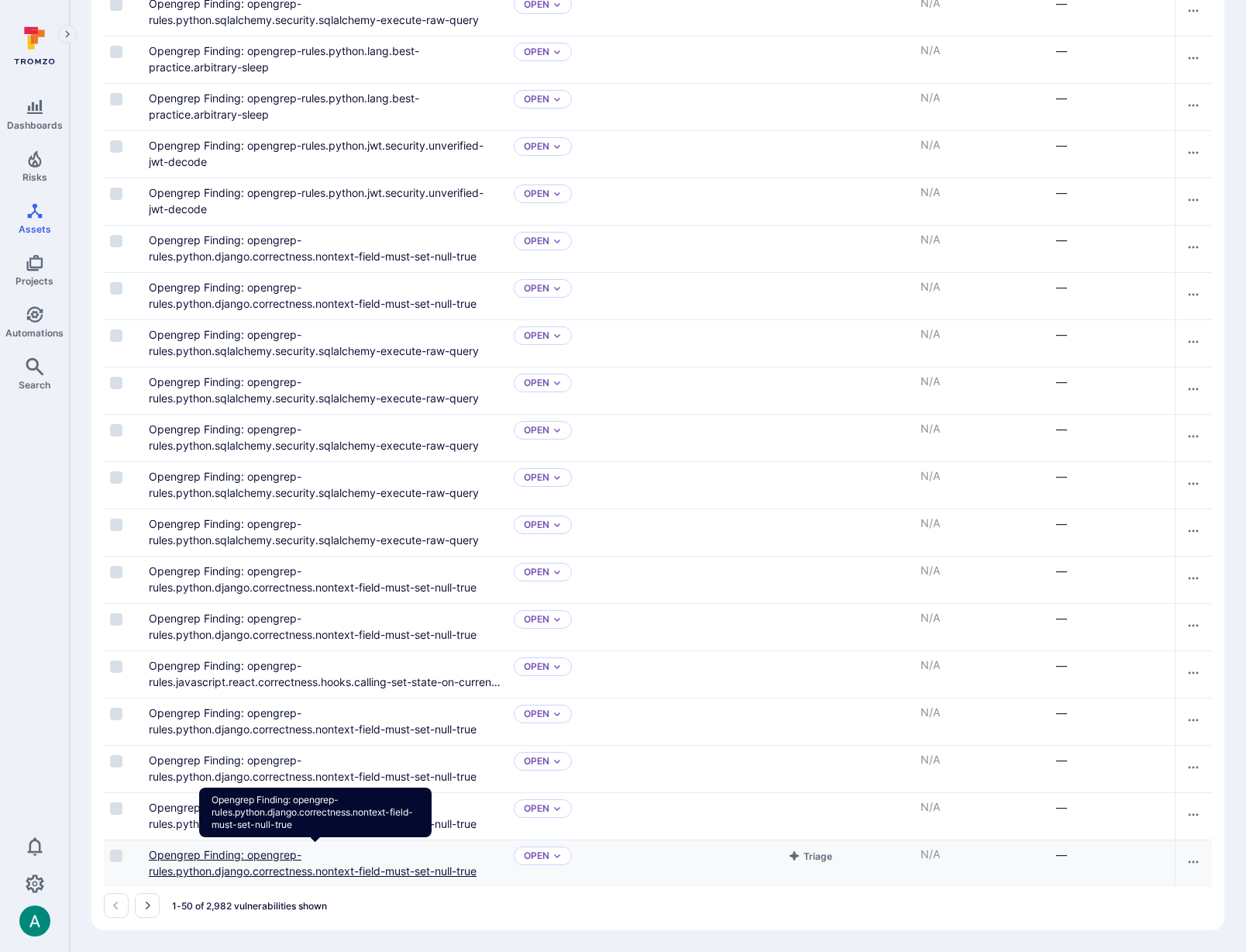
click at [322, 868] on link "Opengrep Finding: opengrep-rules.python.django.correctness.nontext-field-must-s…" at bounding box center [313, 863] width 328 height 30
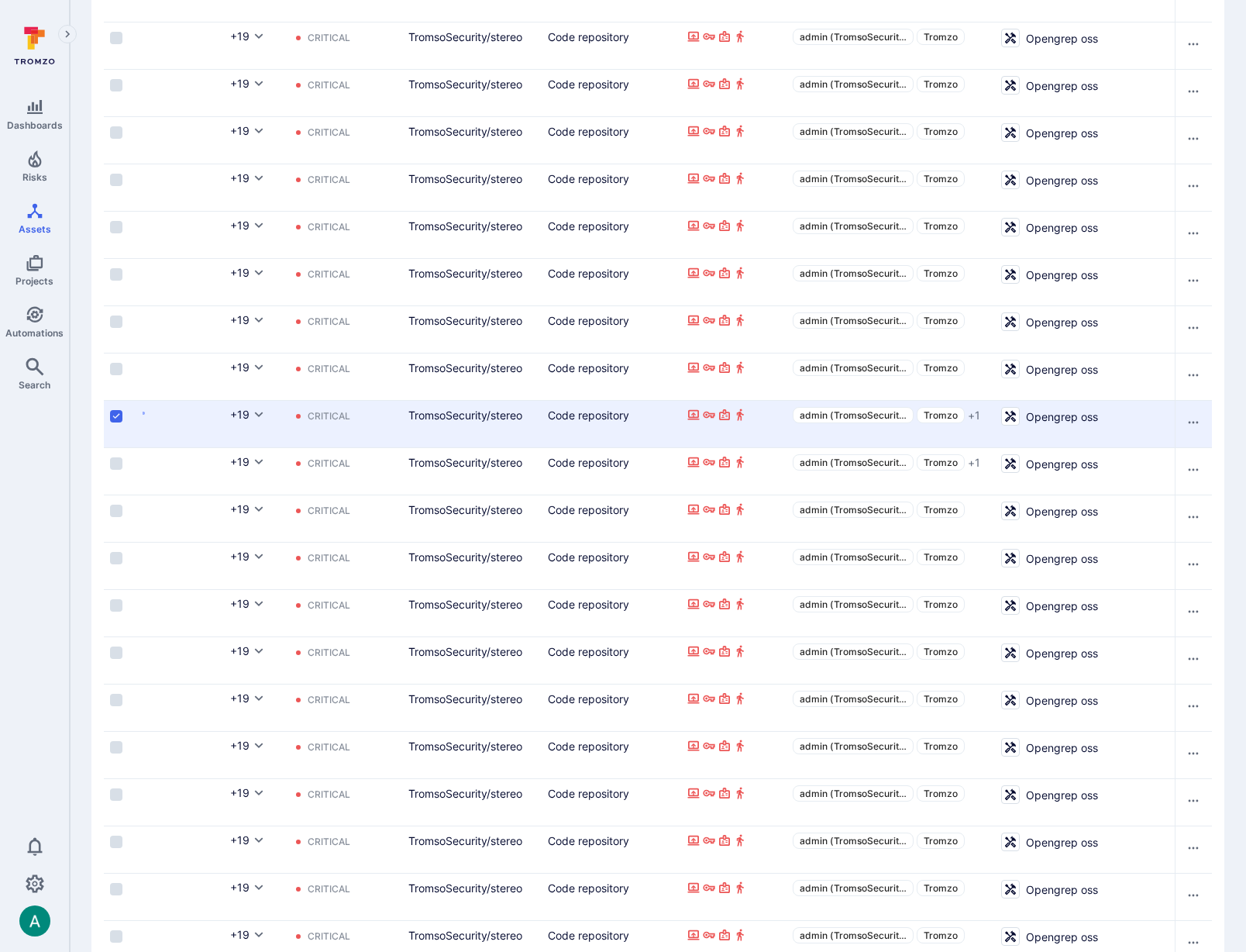
scroll to position [0, 0]
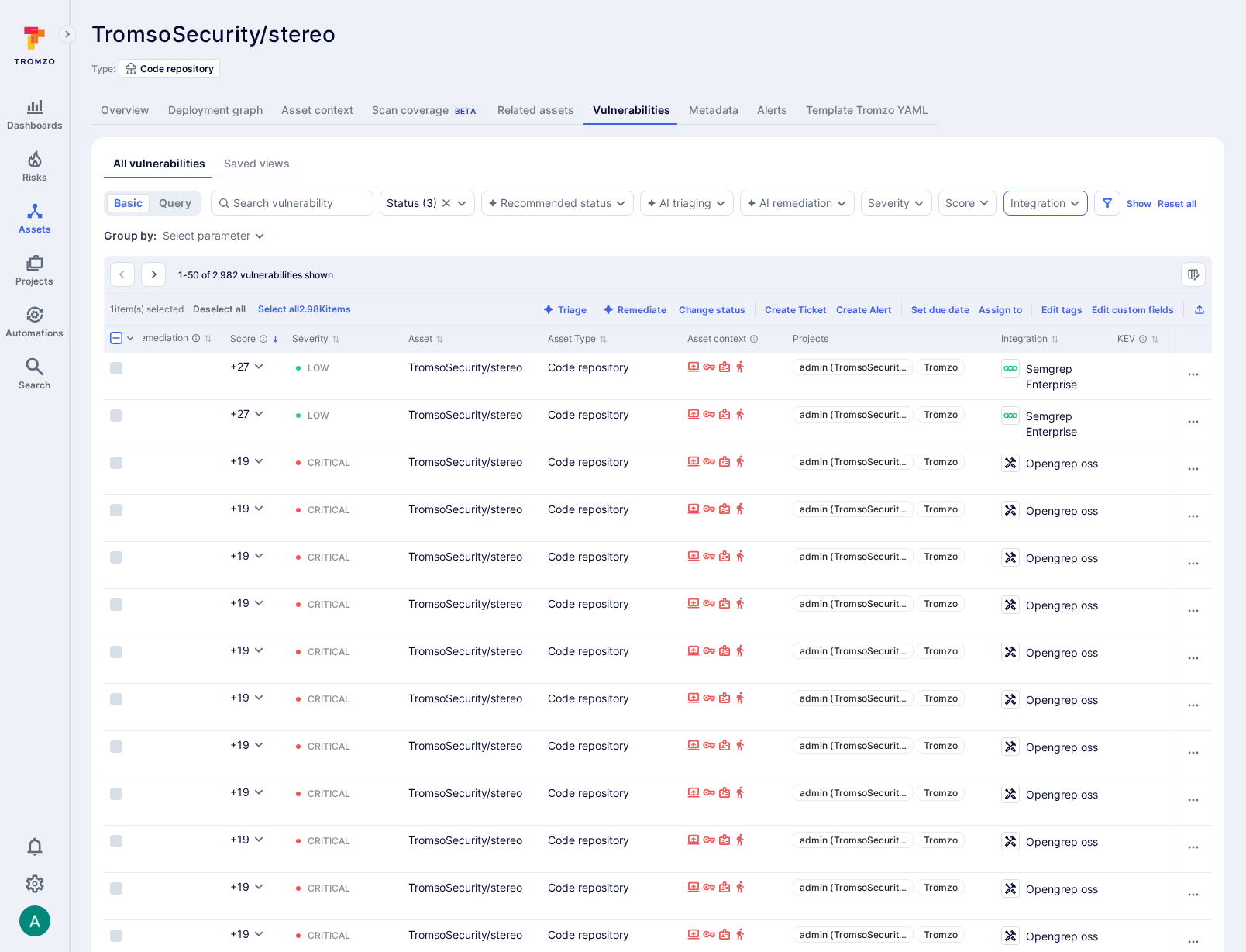
click at [1053, 203] on div "Integration" at bounding box center [1038, 203] width 55 height 12
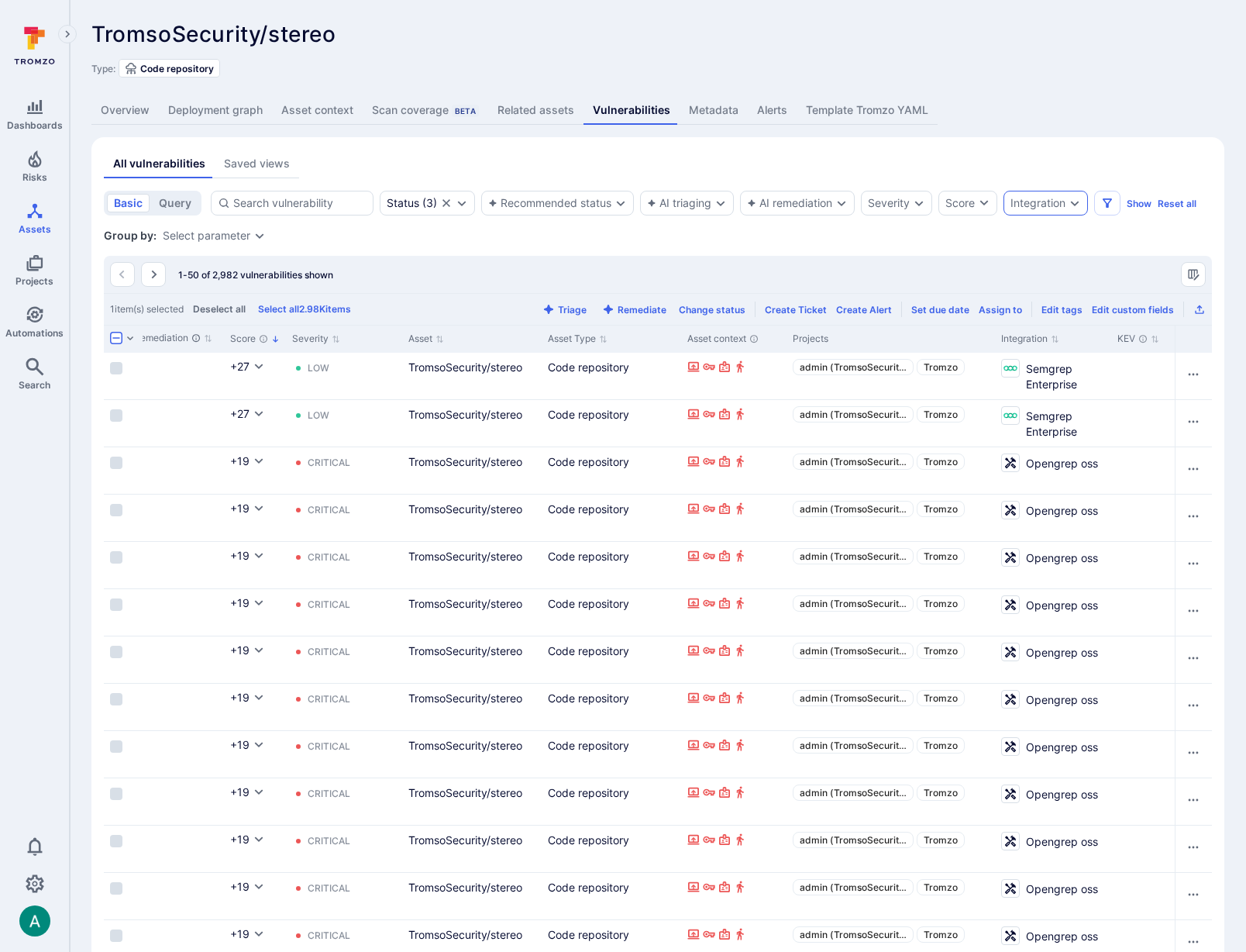
click at [1045, 208] on div "Integration" at bounding box center [1038, 203] width 55 height 12
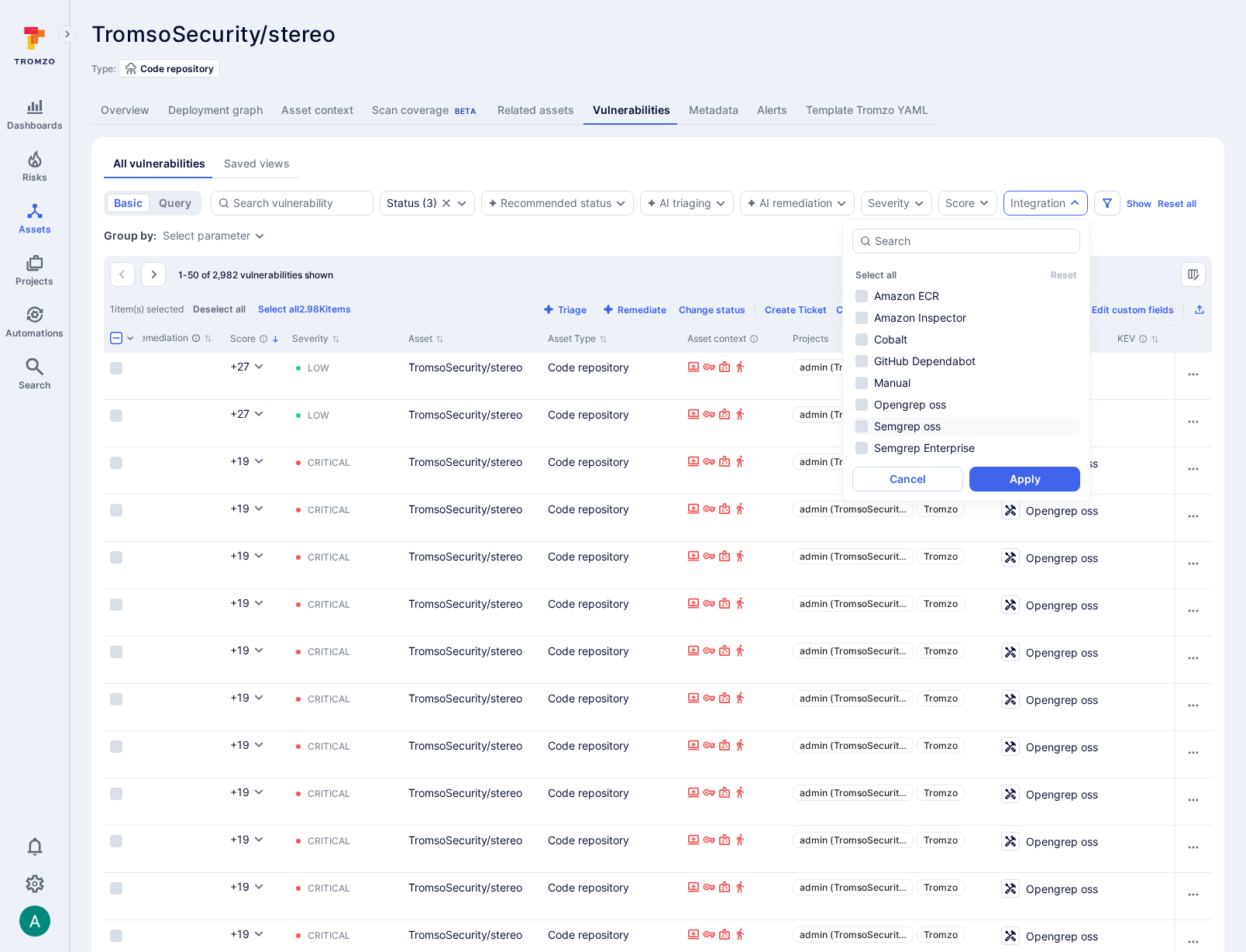
drag, startPoint x: 947, startPoint y: 453, endPoint x: 944, endPoint y: 421, distance: 32.1
click at [945, 449] on li "Semgrep Enterprise" at bounding box center [966, 448] width 227 height 18
click at [941, 355] on li "GitHub Dependabot" at bounding box center [966, 361] width 227 height 18
click at [928, 334] on li "Cobalt" at bounding box center [966, 339] width 227 height 18
click at [945, 309] on li "Amazon Inspector" at bounding box center [966, 318] width 227 height 18
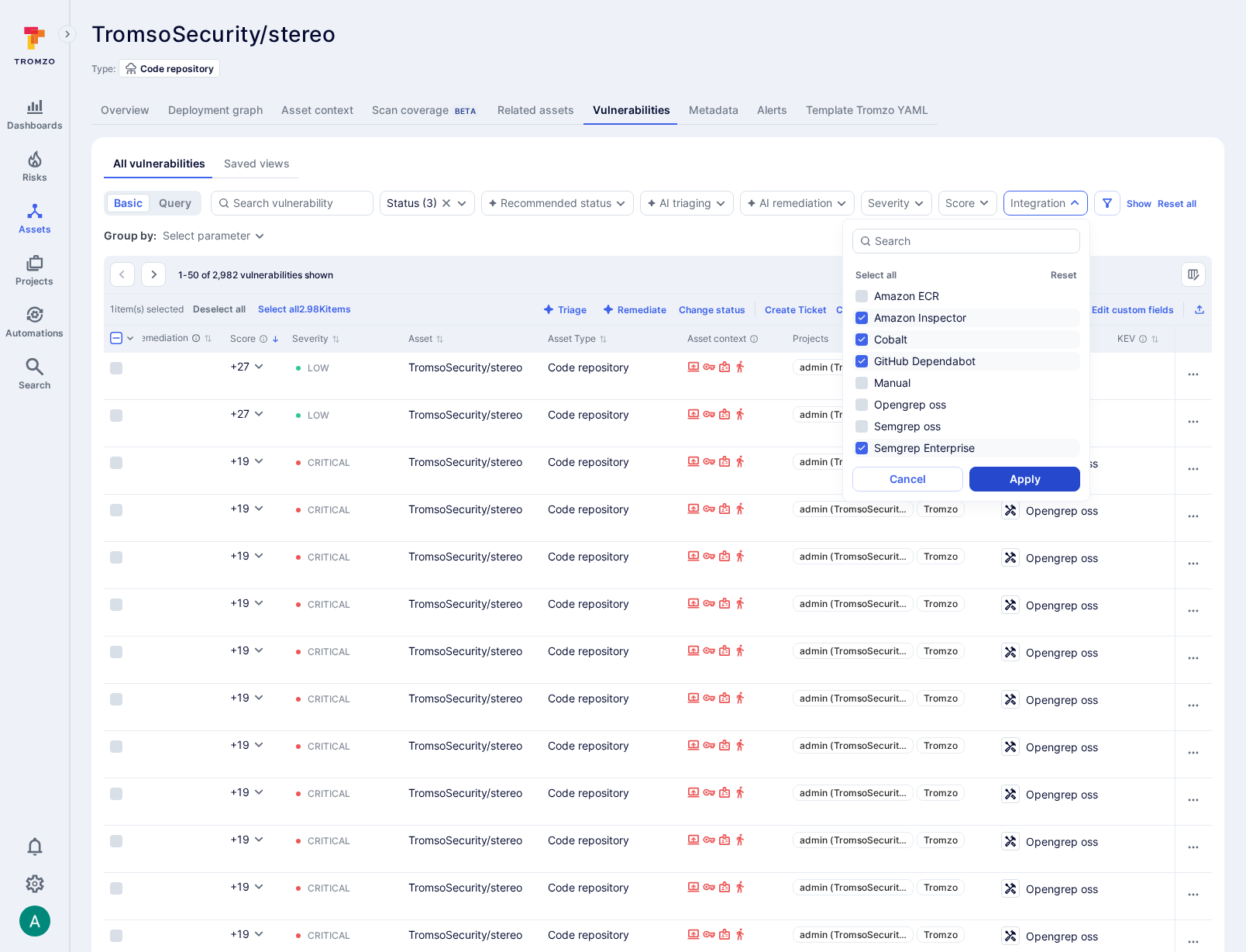
click at [1031, 473] on button "Apply" at bounding box center [1025, 478] width 111 height 25
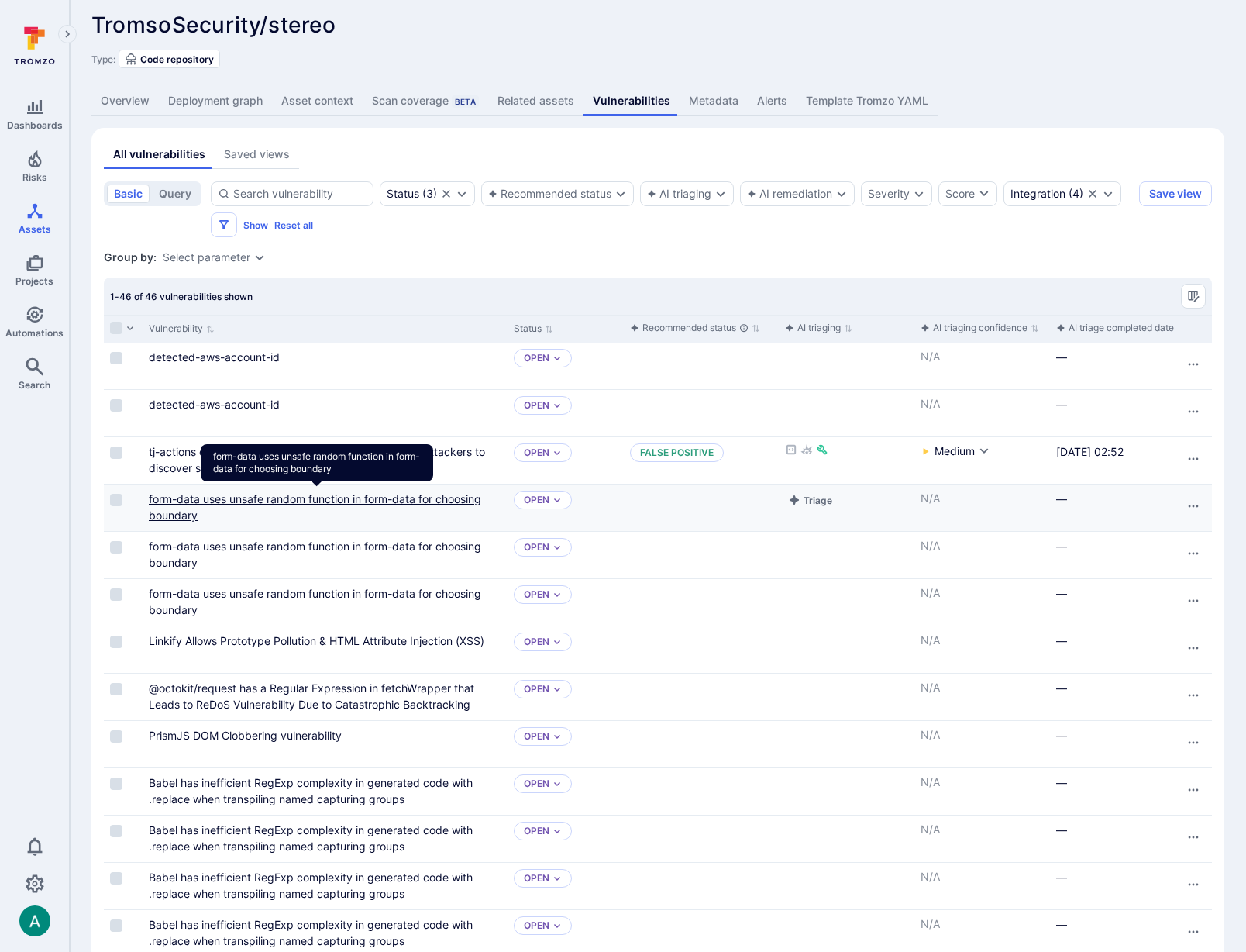
click at [188, 492] on link "form-data uses unsafe random function in form-data for choosing boundary" at bounding box center [315, 507] width 333 height 30
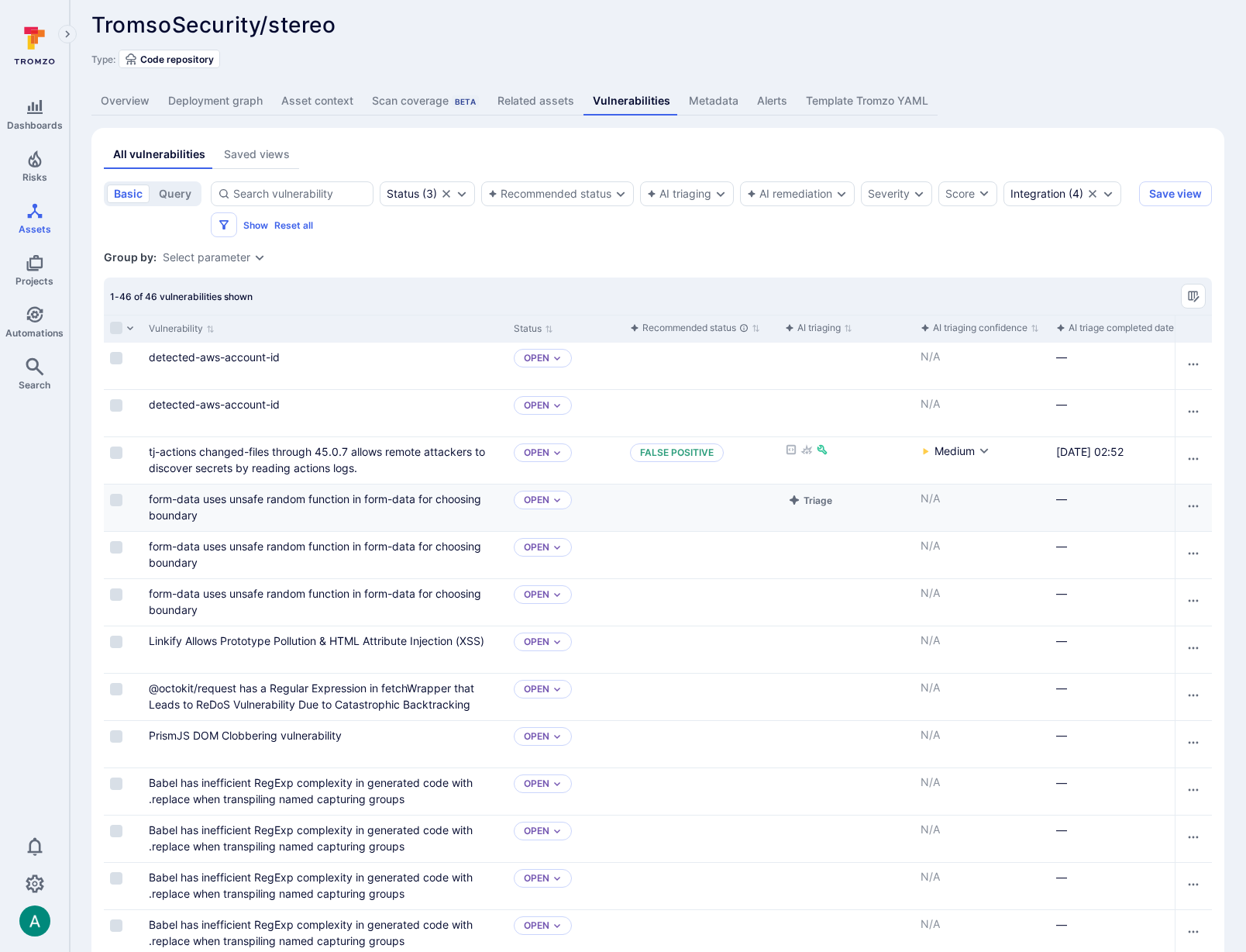
click at [113, 501] on input "Select row" at bounding box center [116, 499] width 12 height 12
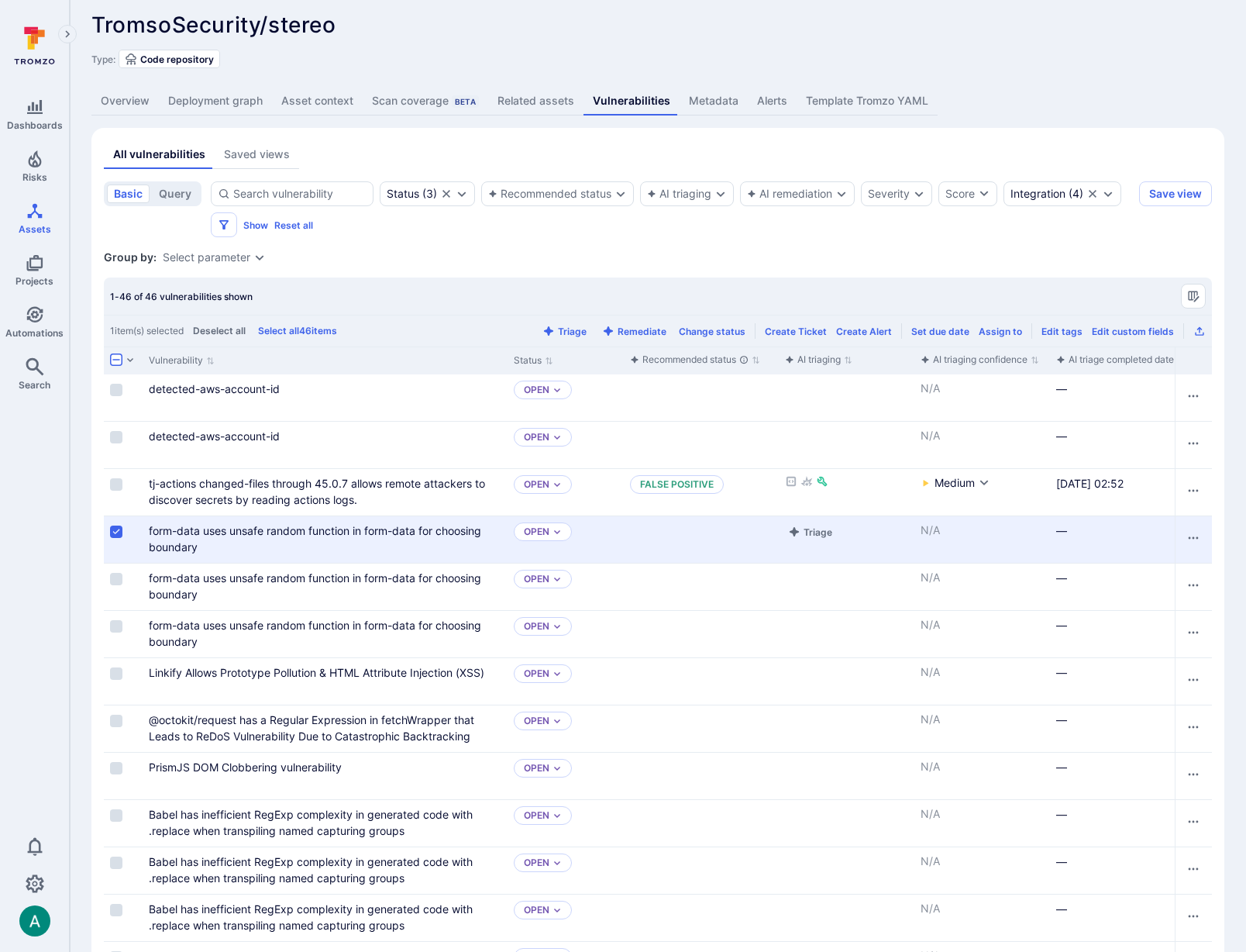
click at [120, 543] on div "Cell for selection" at bounding box center [123, 540] width 39 height 47
drag, startPoint x: 119, startPoint y: 577, endPoint x: 121, endPoint y: 618, distance: 41.0
click at [119, 577] on input "Select row" at bounding box center [116, 578] width 12 height 12
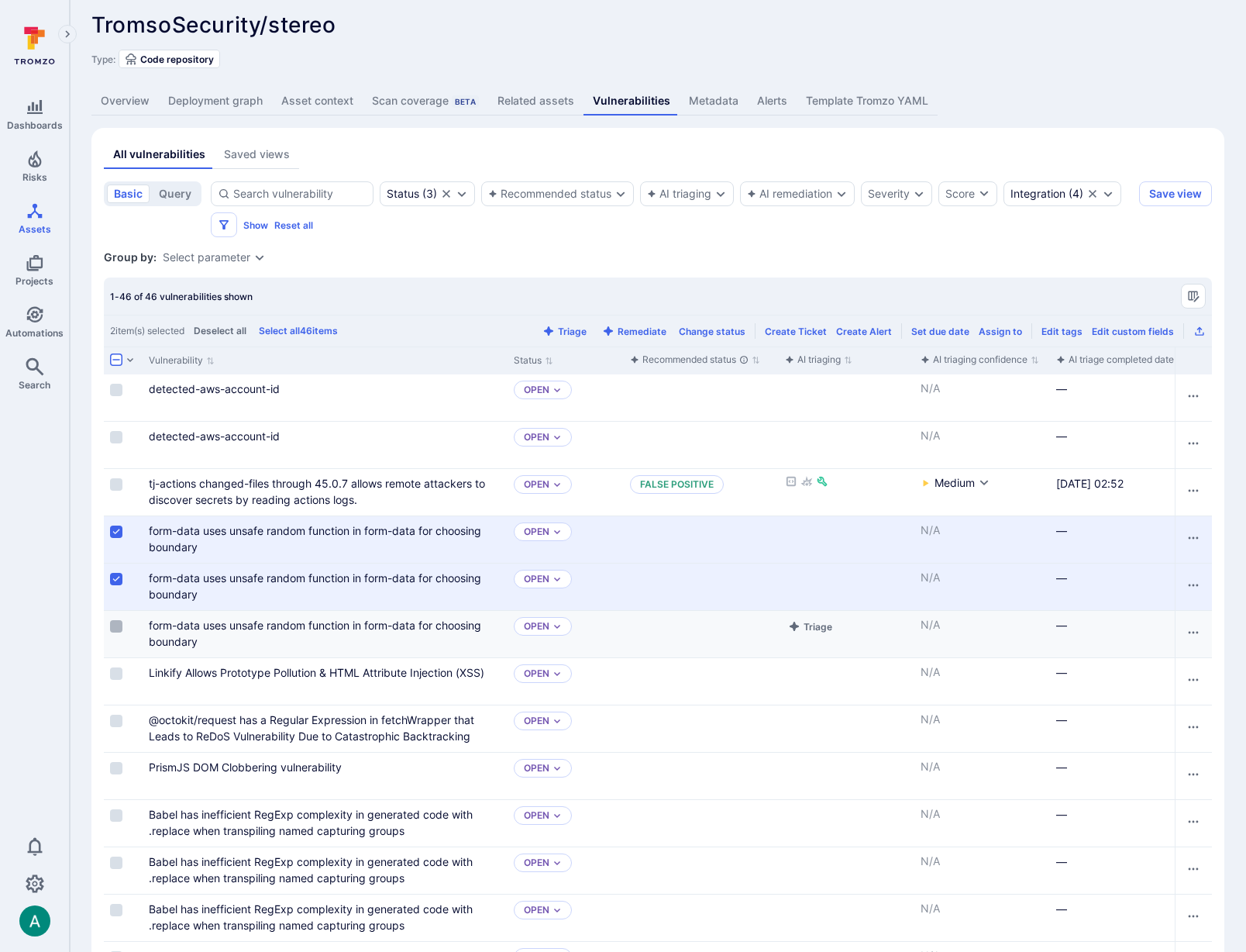
click at [119, 624] on input "Select row" at bounding box center [116, 626] width 12 height 12
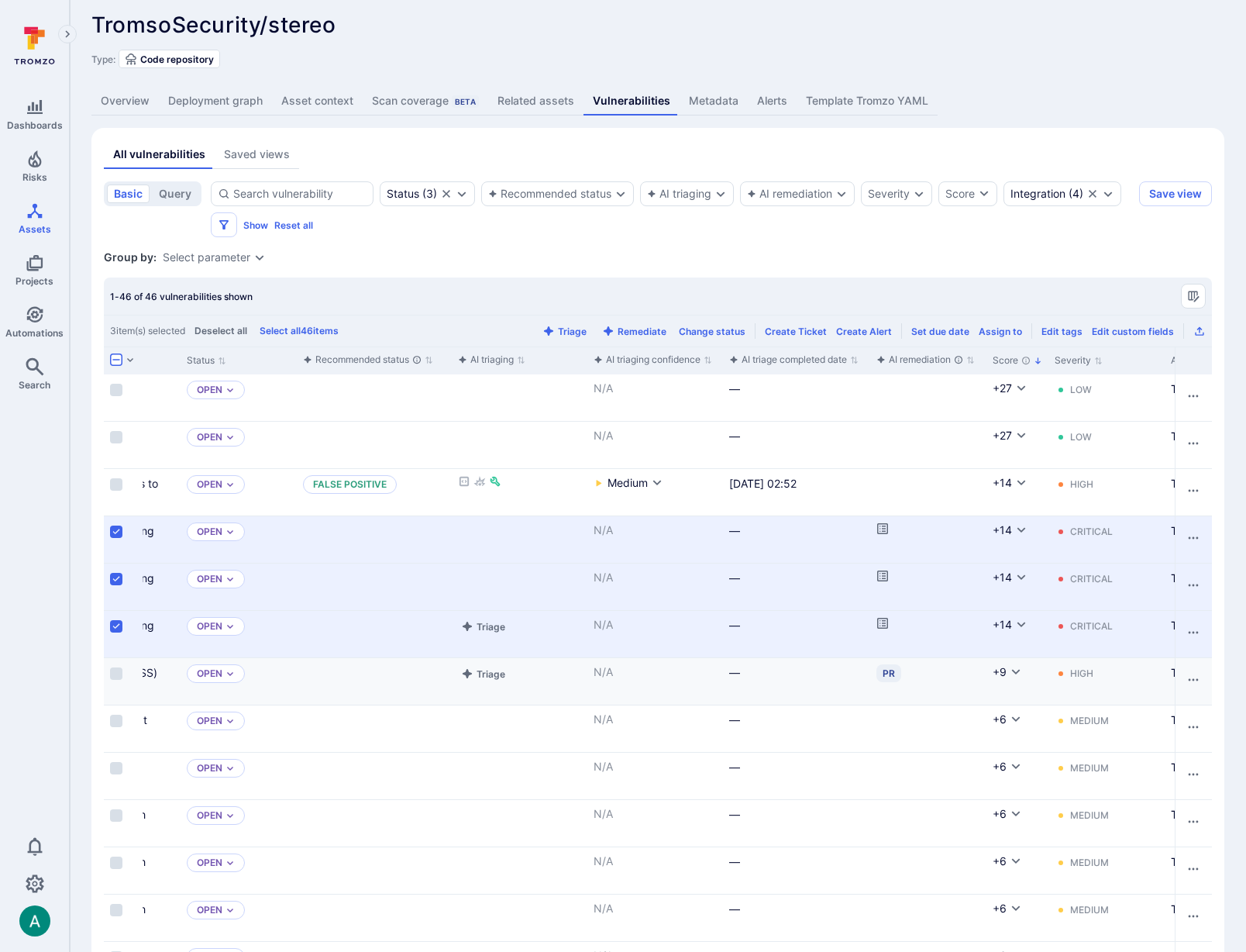
scroll to position [0, 458]
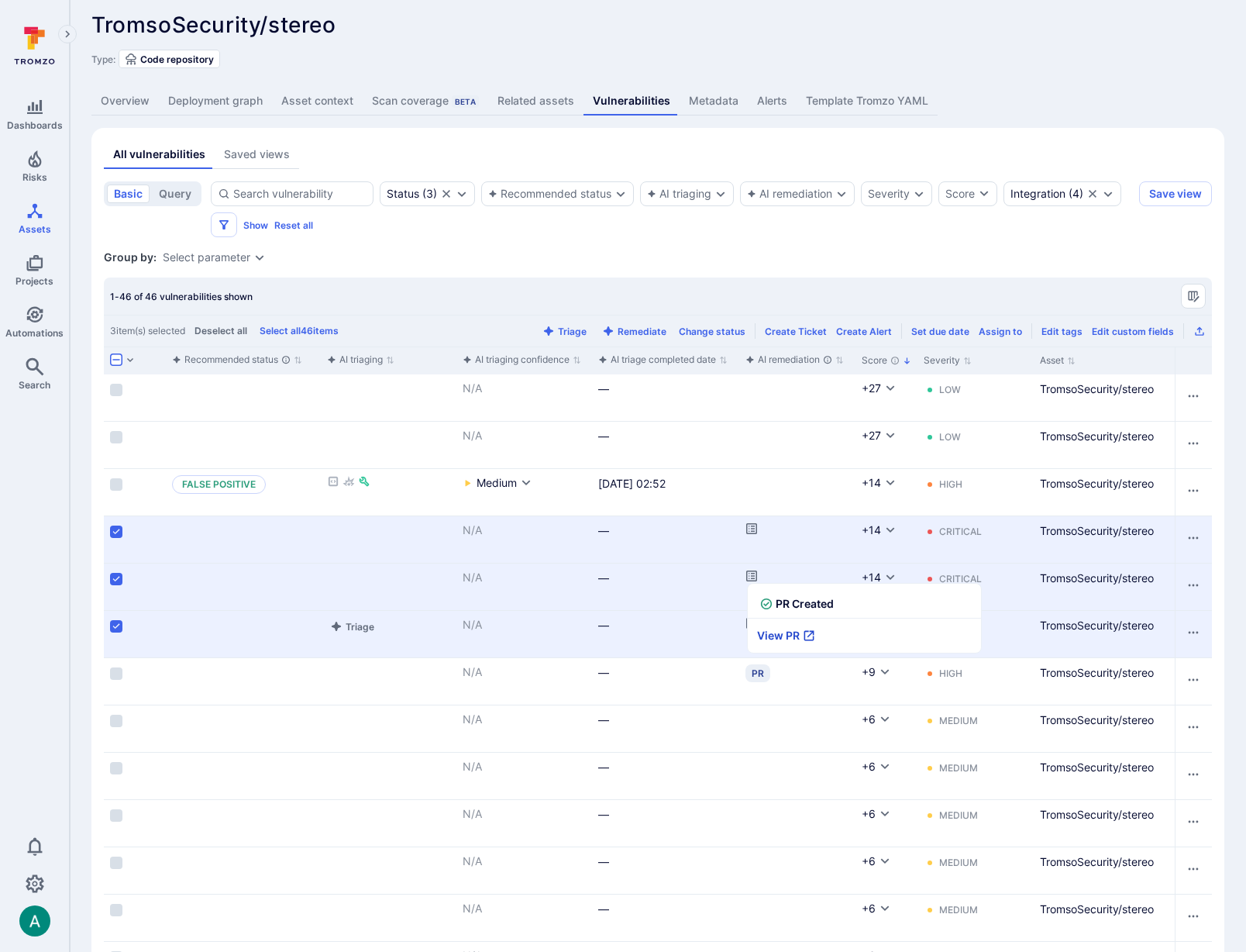
click at [789, 635] on link "View PR" at bounding box center [785, 635] width 76 height 34
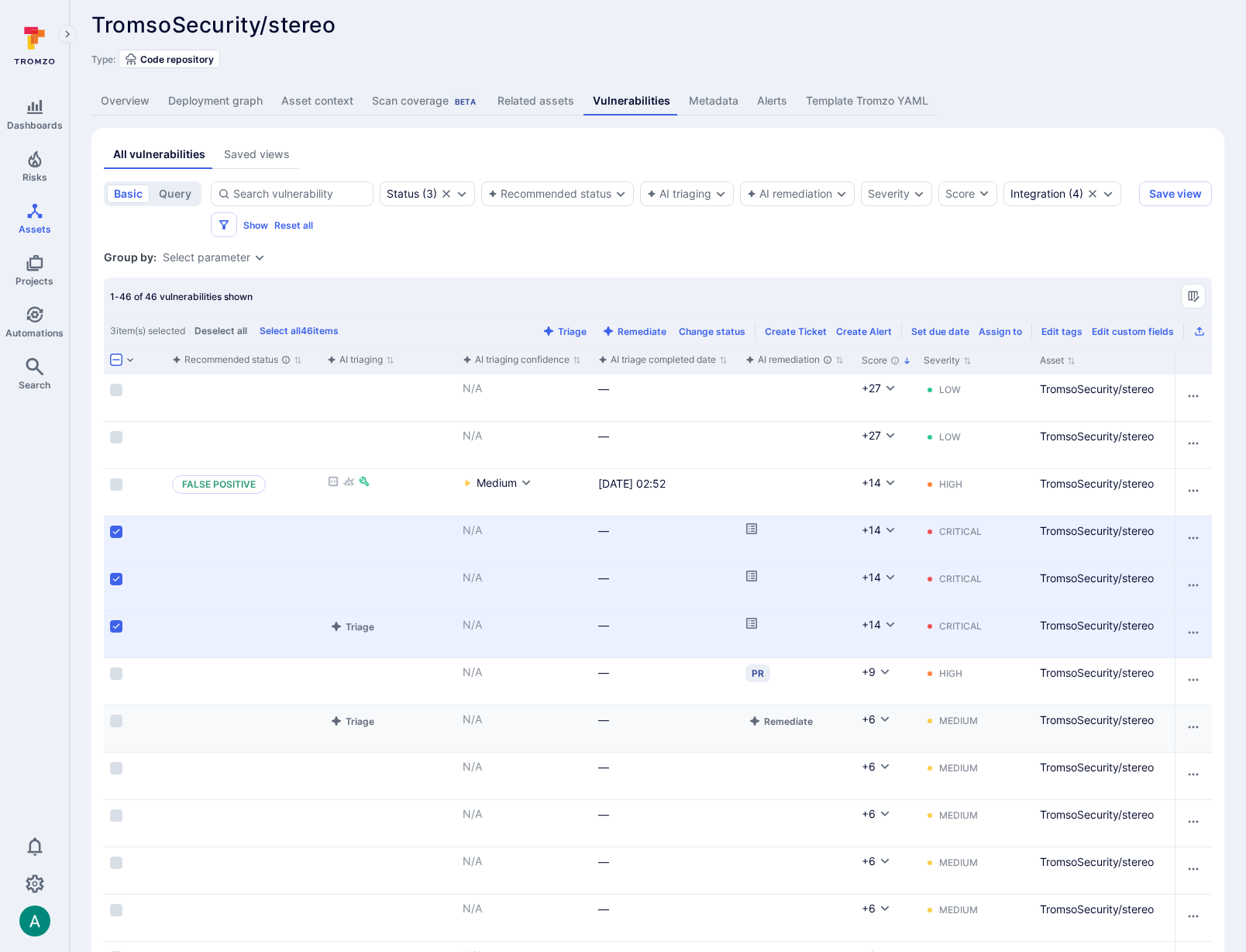
scroll to position [0, 0]
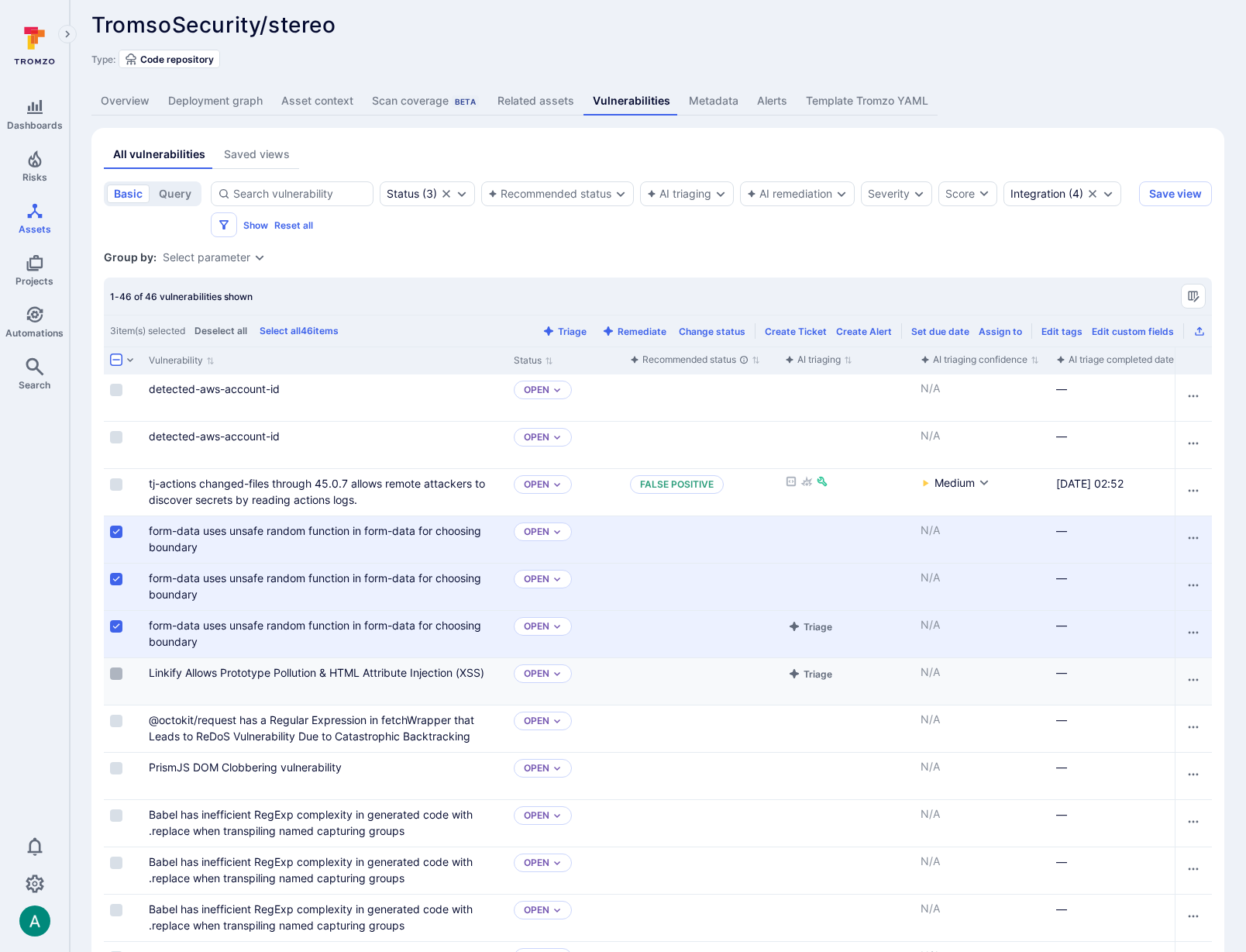
click at [120, 672] on input "Select row" at bounding box center [116, 673] width 12 height 12
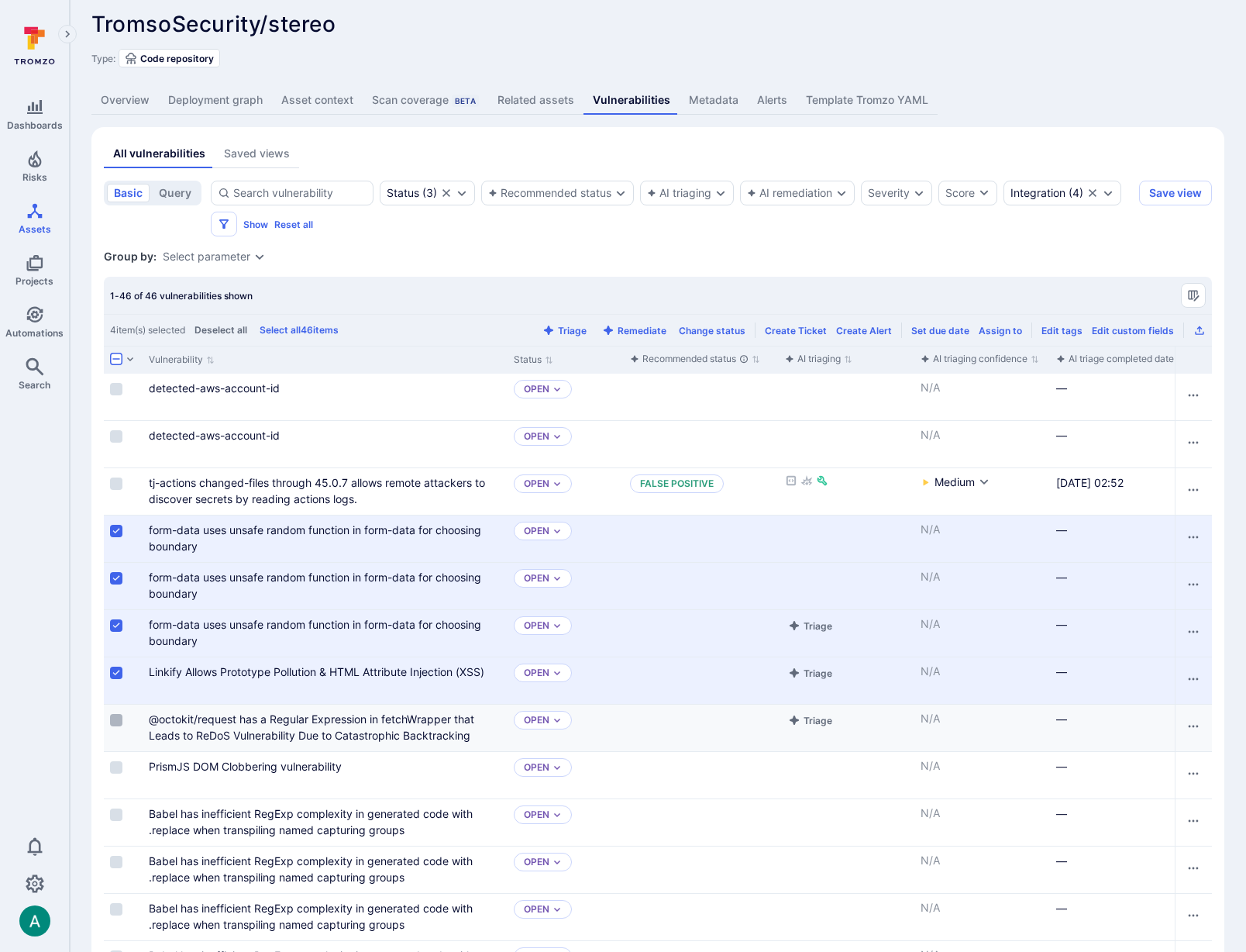
click at [117, 716] on input "Select row" at bounding box center [116, 720] width 12 height 12
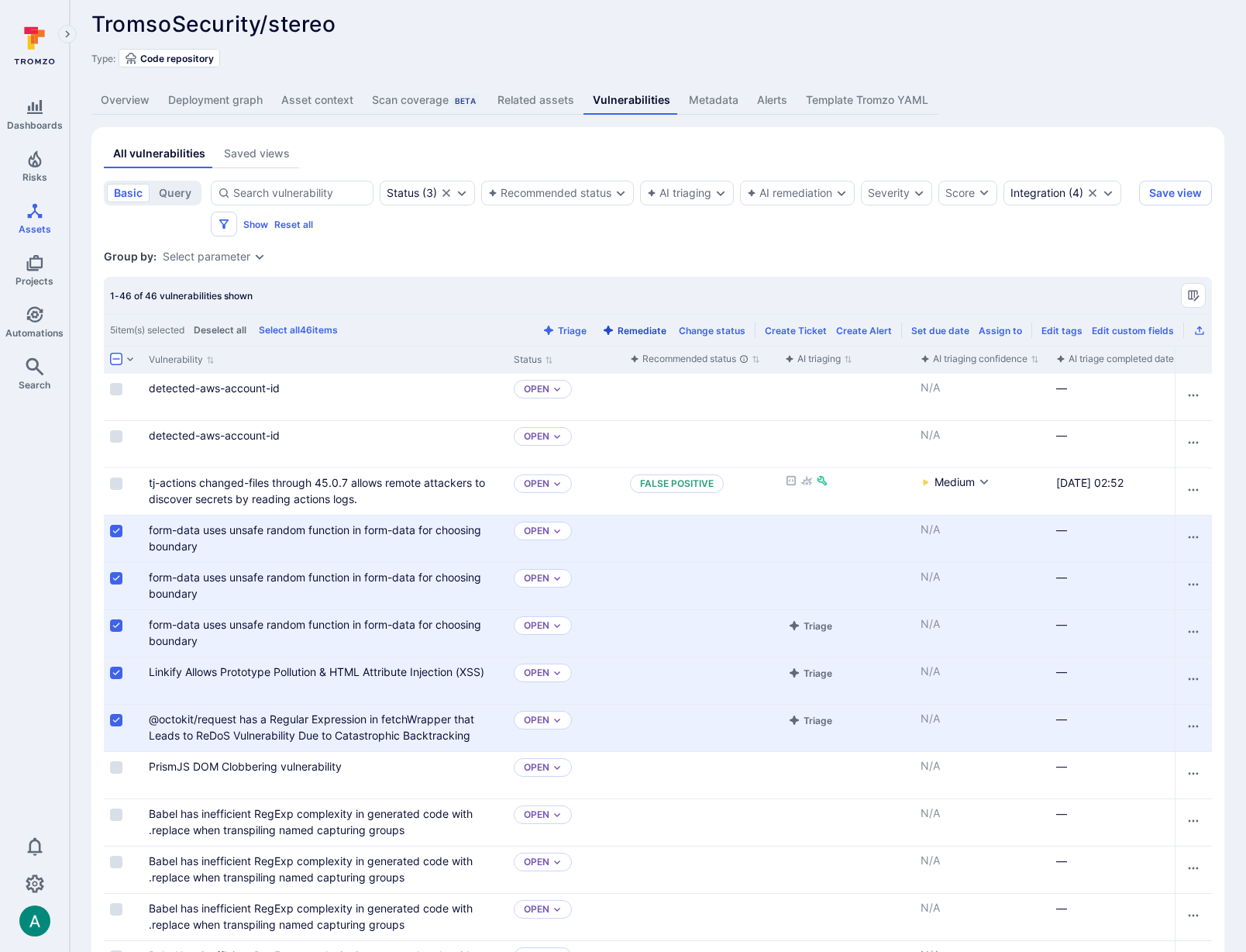
click at [648, 325] on button "Remediate" at bounding box center [634, 330] width 71 height 11
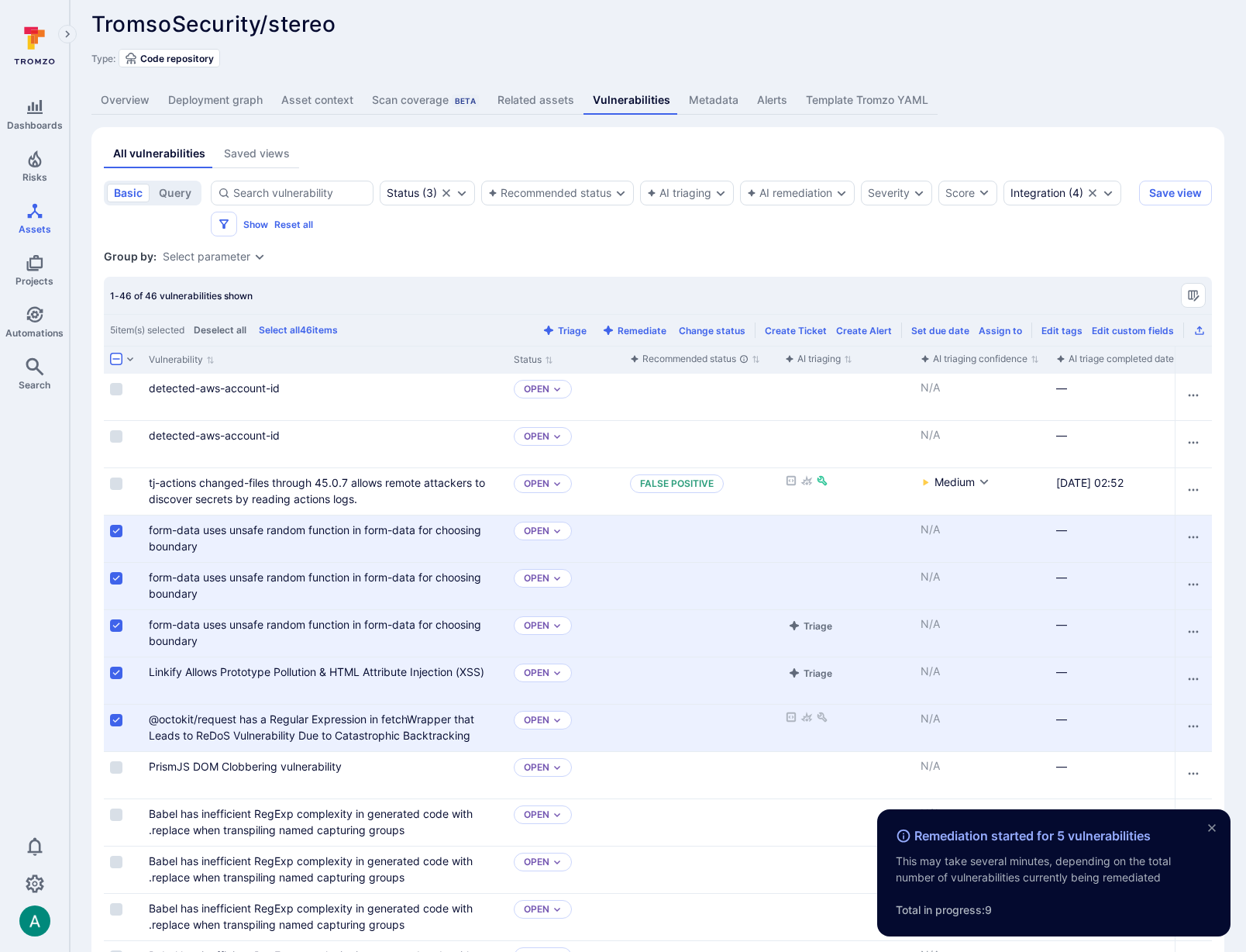
drag, startPoint x: 1006, startPoint y: 71, endPoint x: 1001, endPoint y: 37, distance: 34.4
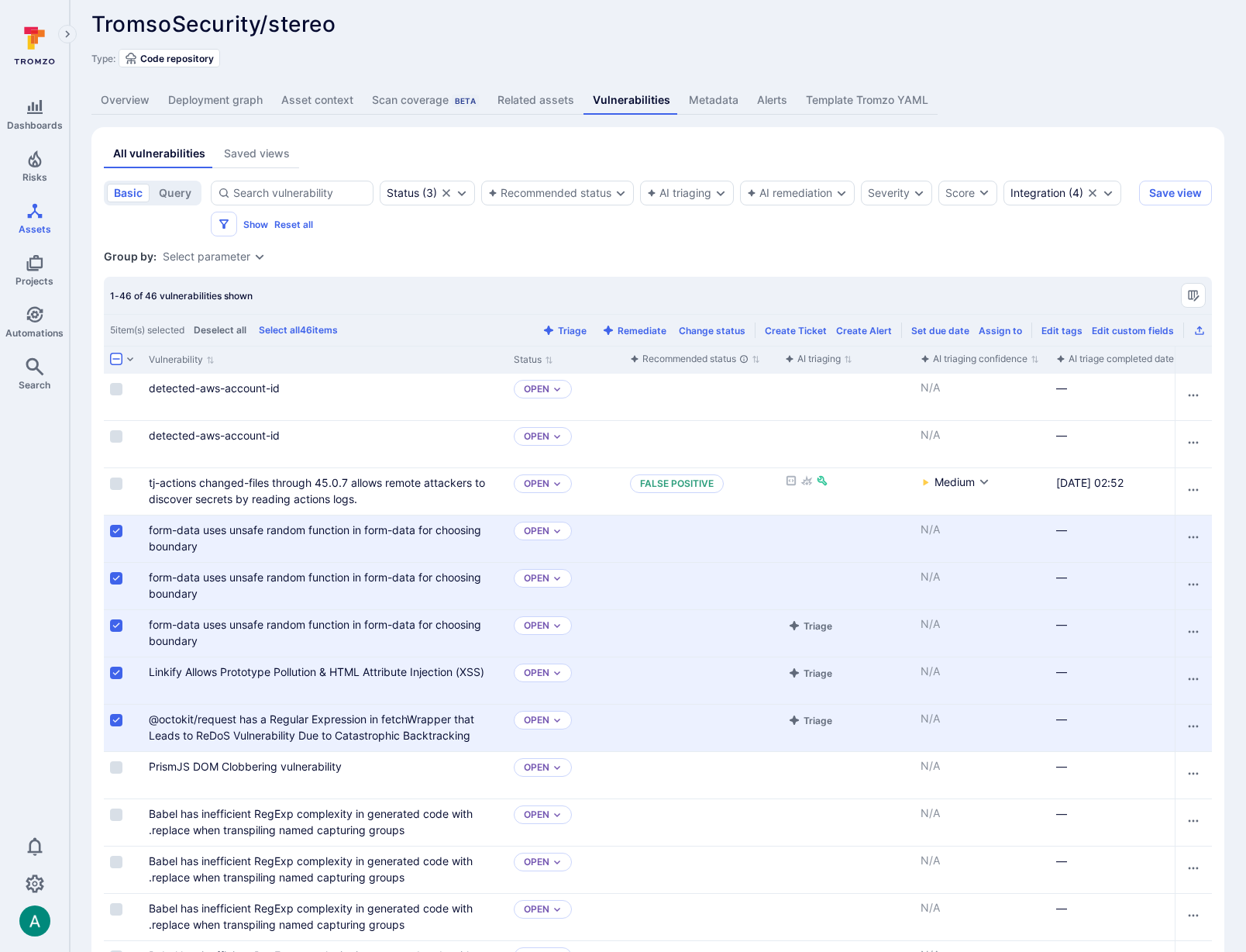
click at [667, 31] on div "TromsoSecurity/stereo ... Show more" at bounding box center [547, 23] width 912 height 25
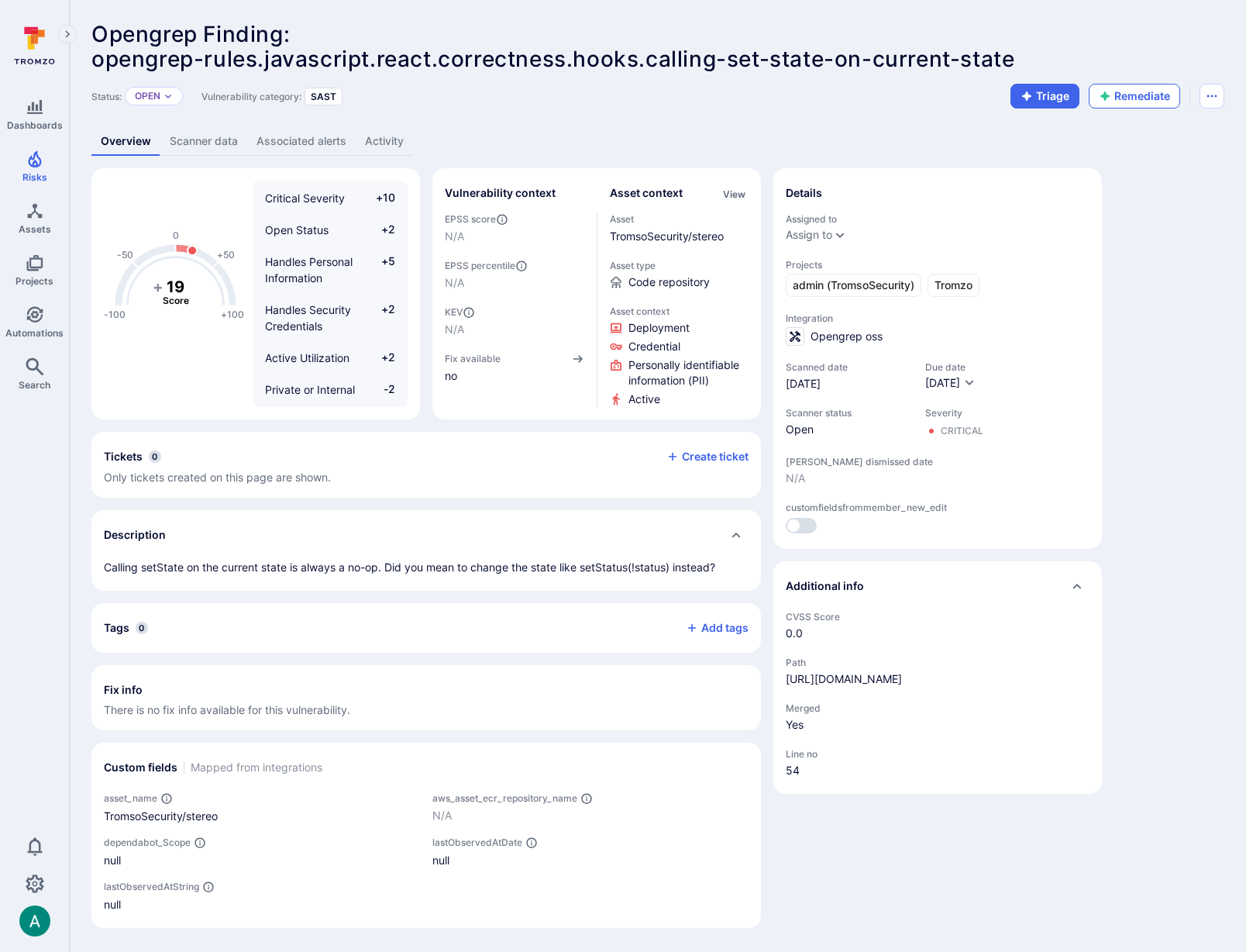
click at [1136, 102] on button "Remediate" at bounding box center [1135, 96] width 92 height 25
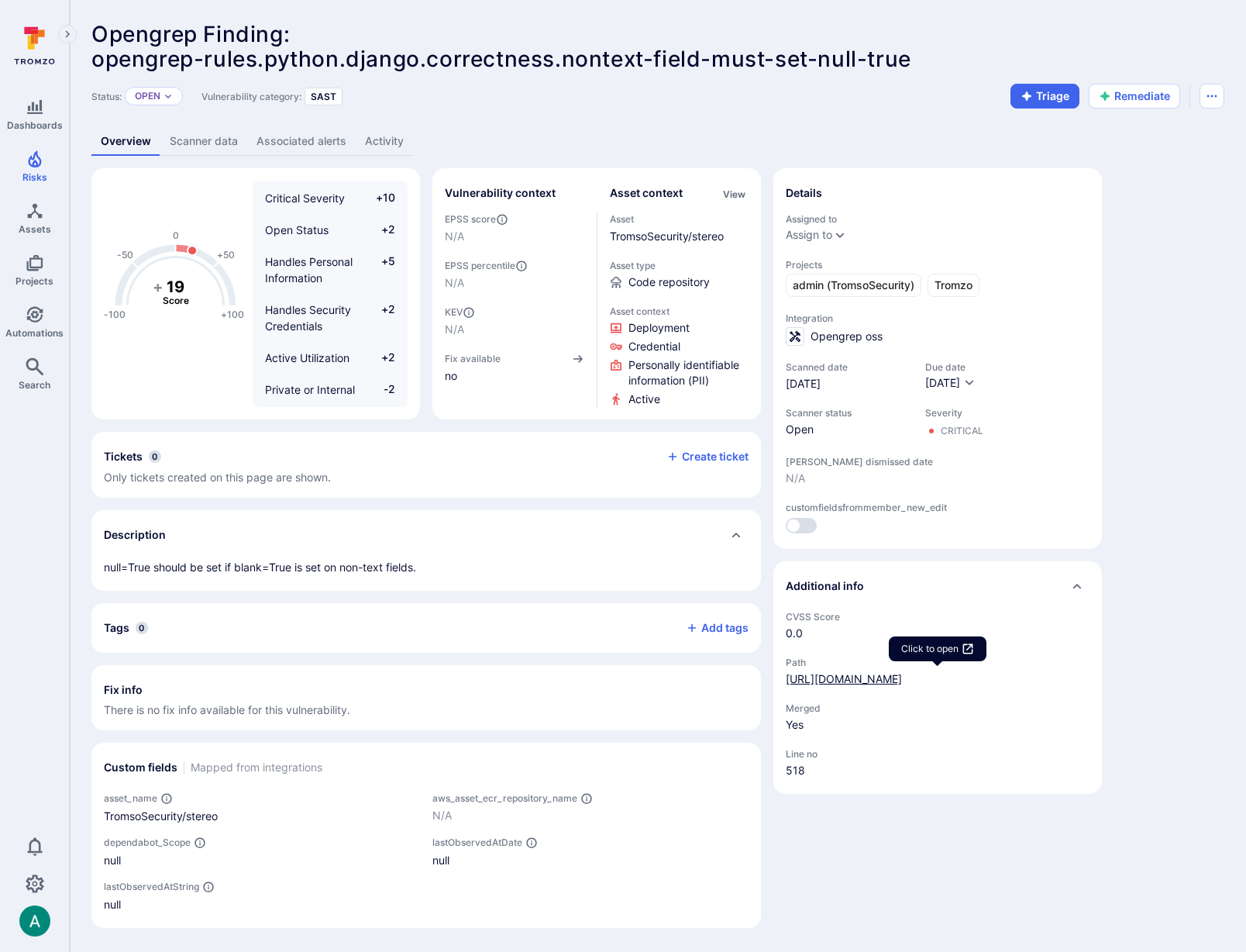
click at [896, 682] on link "https://github.com/TromsoSecurity/stereo/blob/master/code/core/models/integrati…" at bounding box center [844, 679] width 117 height 13
click at [1139, 94] on button "Remediate" at bounding box center [1135, 96] width 92 height 25
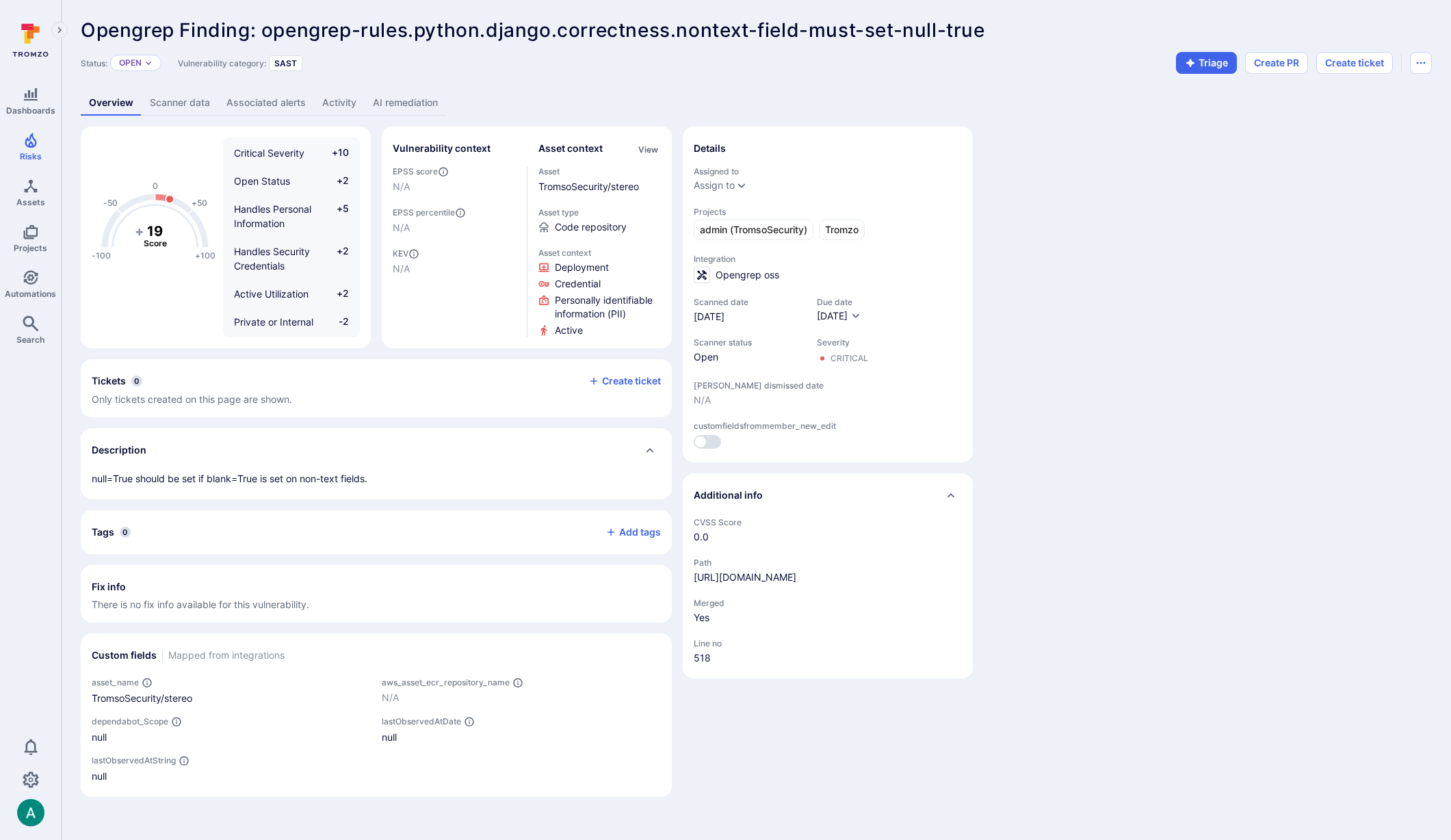
drag, startPoint x: 1132, startPoint y: 140, endPoint x: 685, endPoint y: 43, distance: 457.4
click at [1099, 136] on div "-100 -50 0 +50 +100 + 19 Score Critical Severity +10 Open Status +2 Handles Per…" at bounding box center [756, 461] width 1351 height 670
drag, startPoint x: 416, startPoint y: 120, endPoint x: 418, endPoint y: 105, distance: 15.1
click at [416, 116] on div "Opengrep Finding: opengrep-rules.python.django.correctness.nontext-field-must-s…" at bounding box center [756, 408] width 1389 height 816
click at [418, 104] on link "AI remediation" at bounding box center [405, 103] width 82 height 26
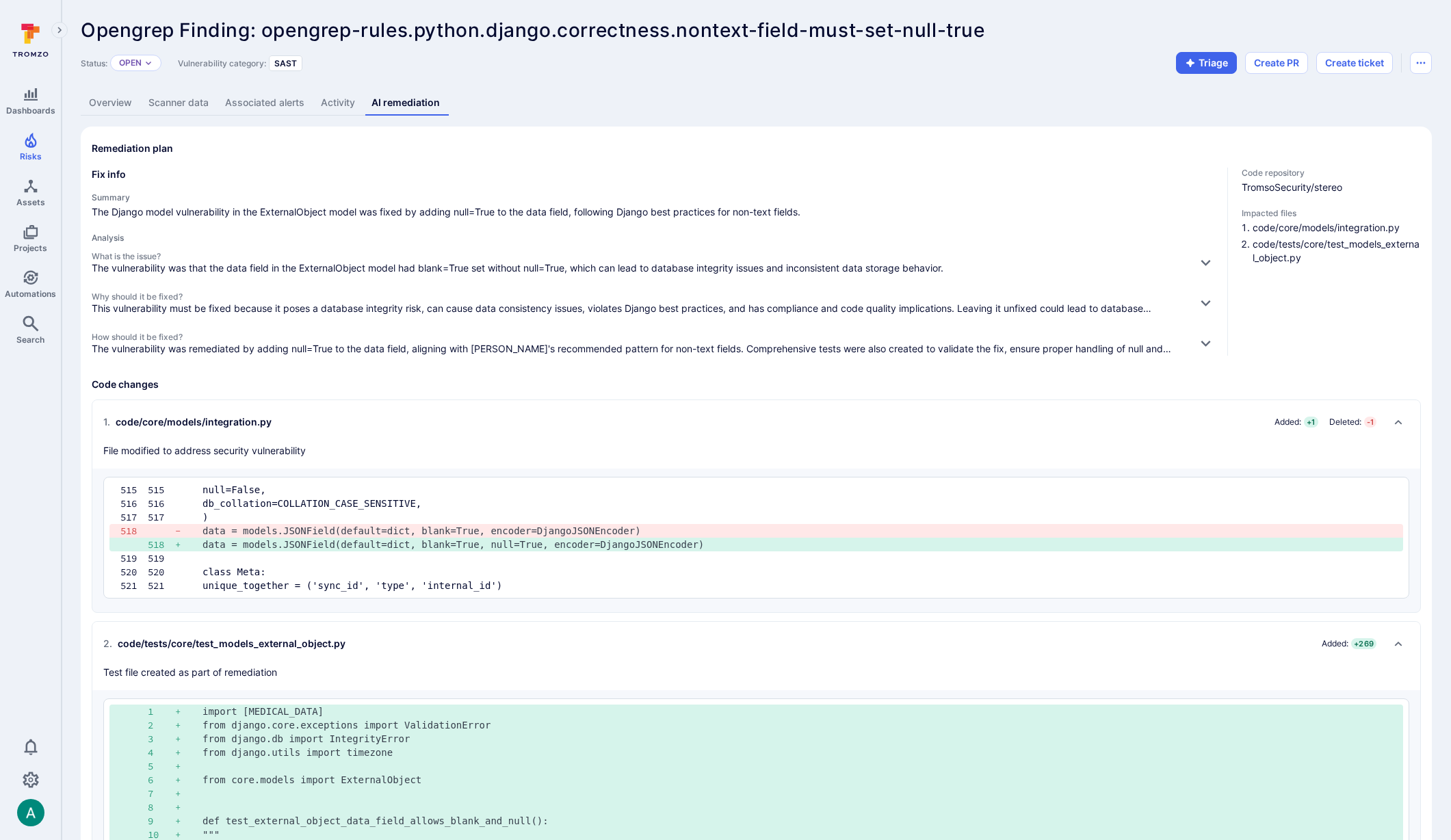
click at [116, 101] on link "Overview" at bounding box center [111, 103] width 60 height 26
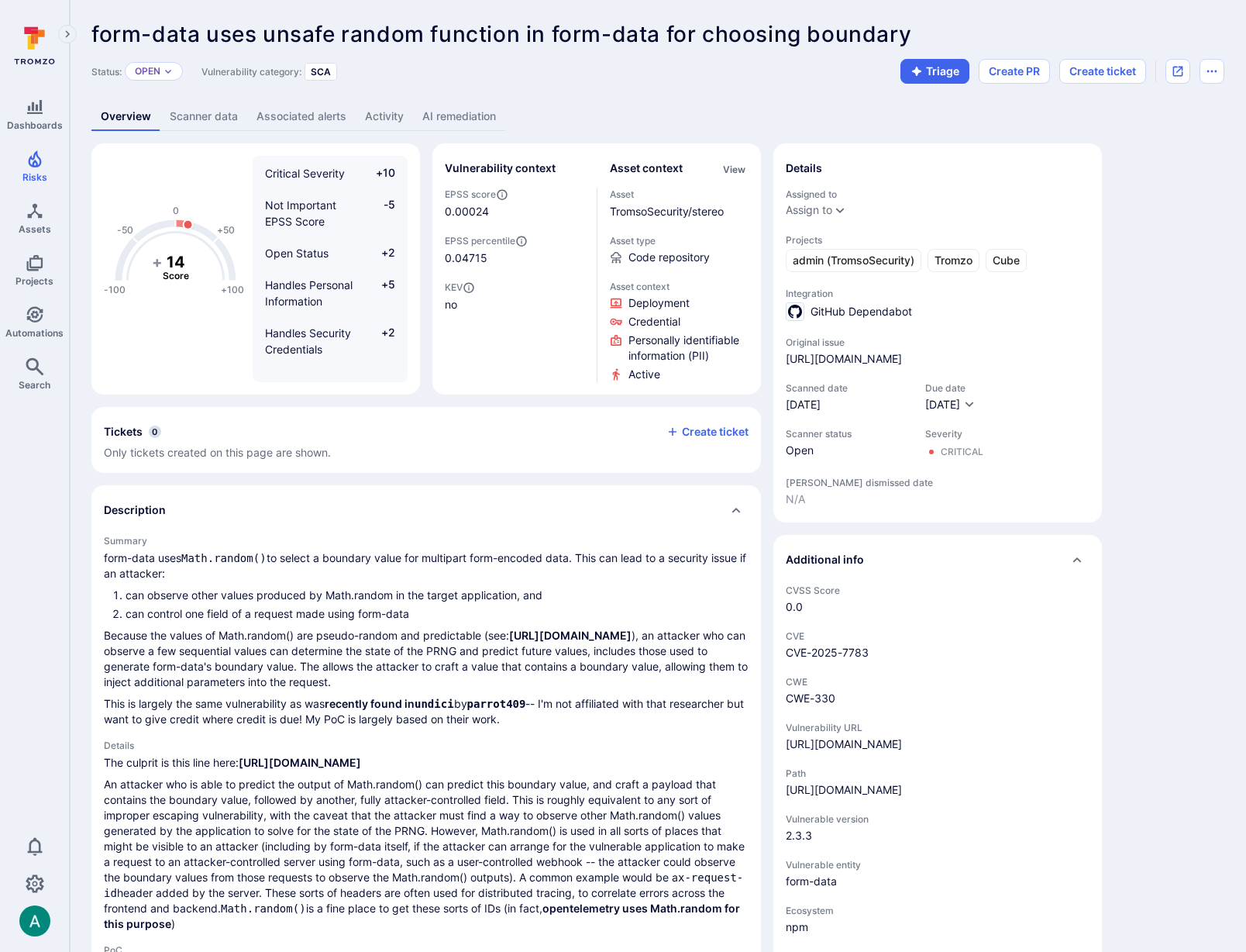
click at [492, 109] on link "AI remediation" at bounding box center [459, 117] width 92 height 29
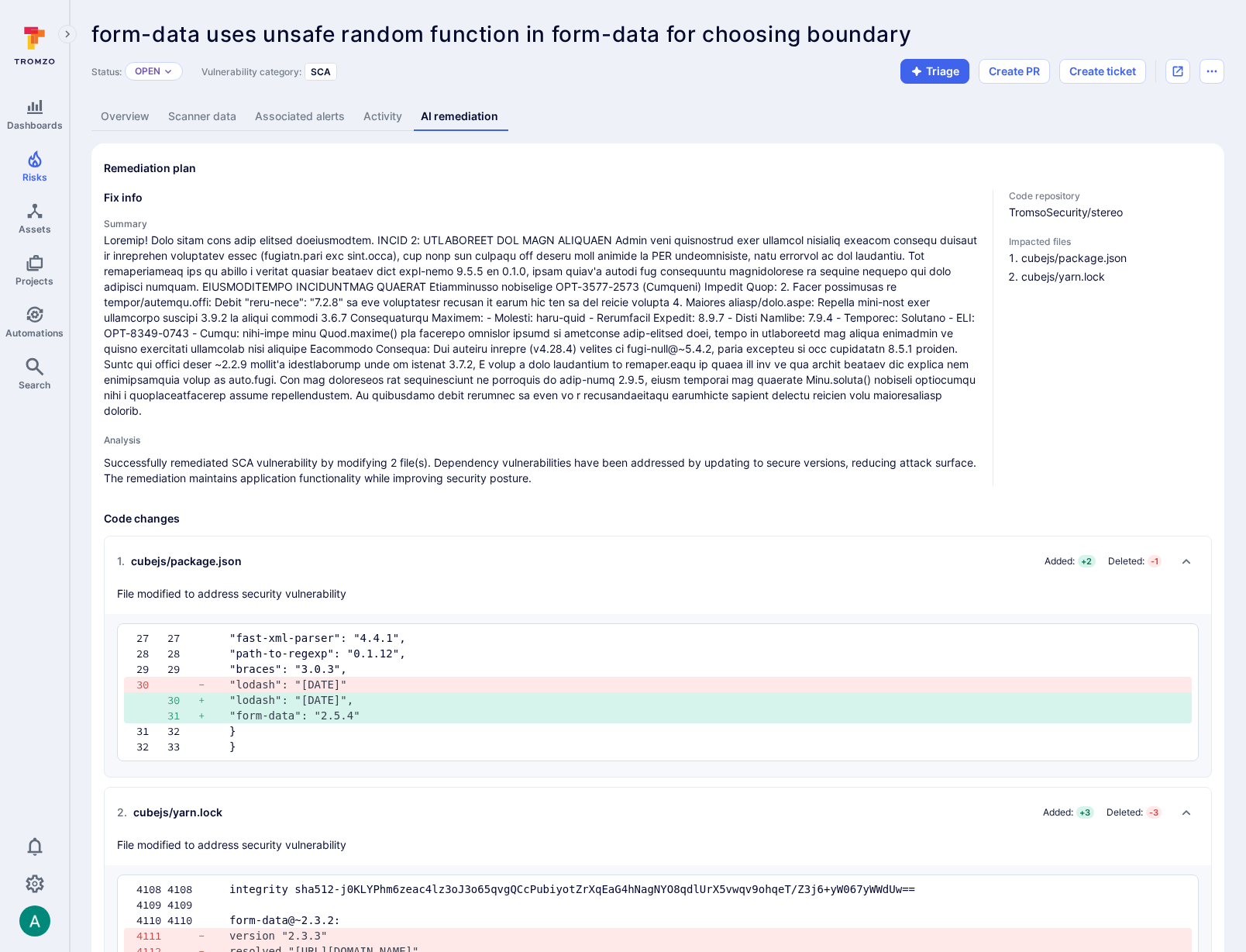
scroll to position [3, 0]
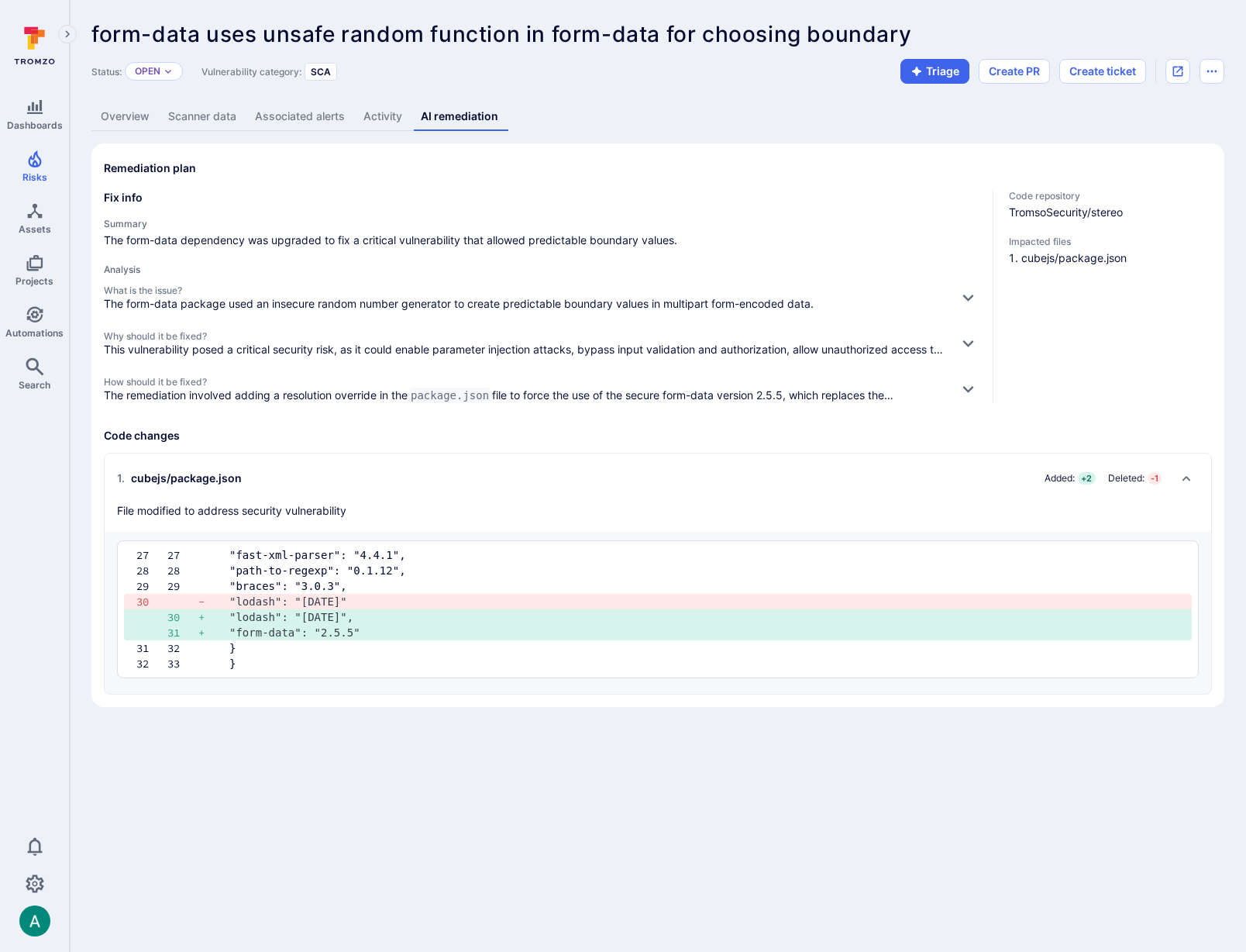
click at [803, 131] on div "form-data uses unsafe random function in form-data for choosing boundary ... Sh…" at bounding box center [658, 364] width 1177 height 728
